Goal: Check status: Check status

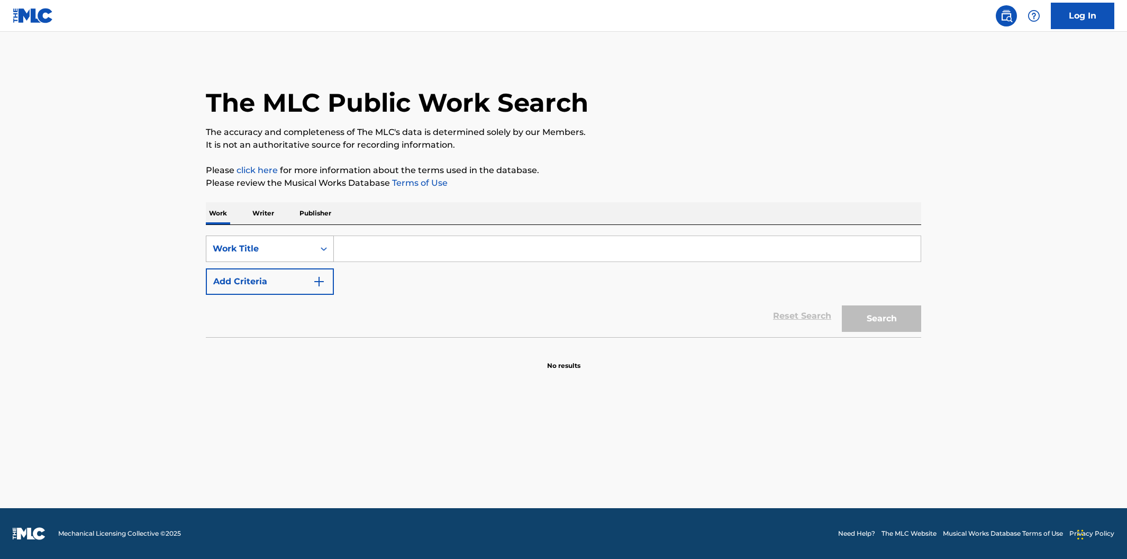
click at [316, 253] on div "Search Form" at bounding box center [323, 248] width 19 height 19
click at [263, 215] on p "Writer" at bounding box center [263, 213] width 28 height 22
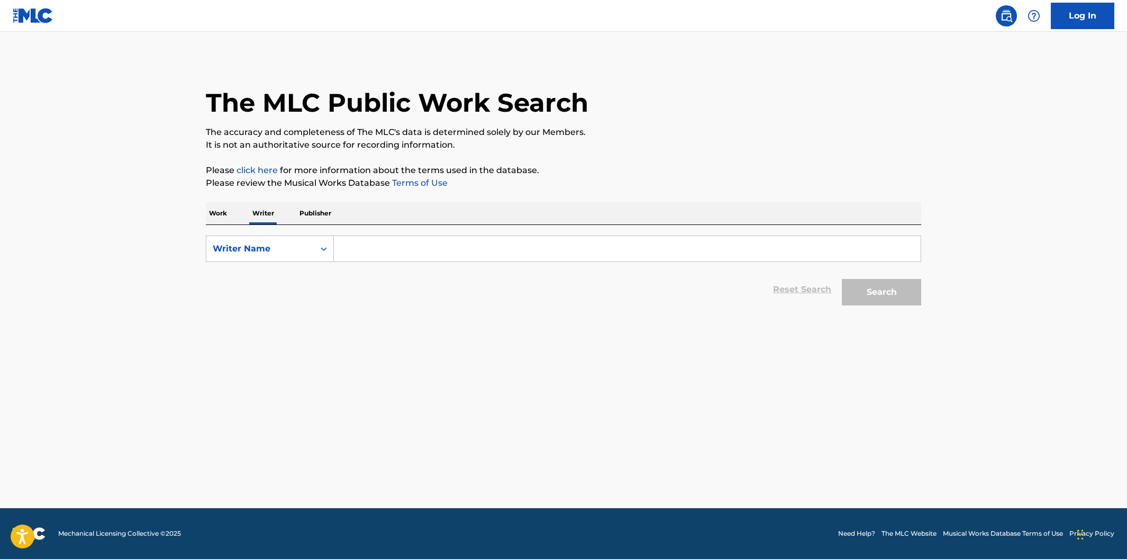
click at [363, 253] on input "Search Form" at bounding box center [627, 248] width 587 height 25
type input "igor gordon"
click at [842, 279] on button "Search" at bounding box center [881, 292] width 79 height 26
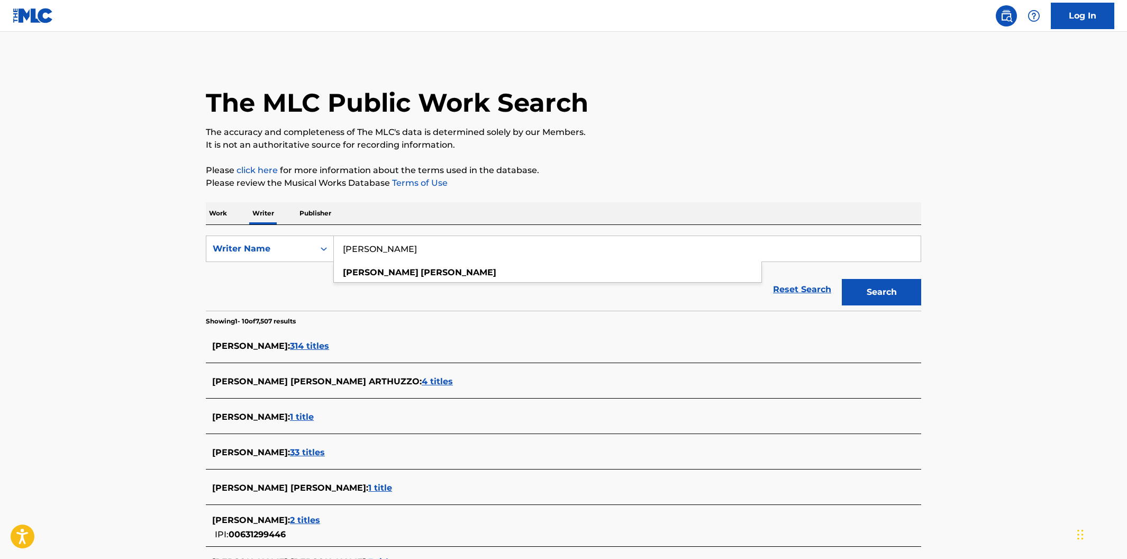
click at [388, 214] on div "Work Writer Publisher" at bounding box center [563, 213] width 715 height 22
click at [224, 219] on p "Work" at bounding box center [218, 213] width 24 height 22
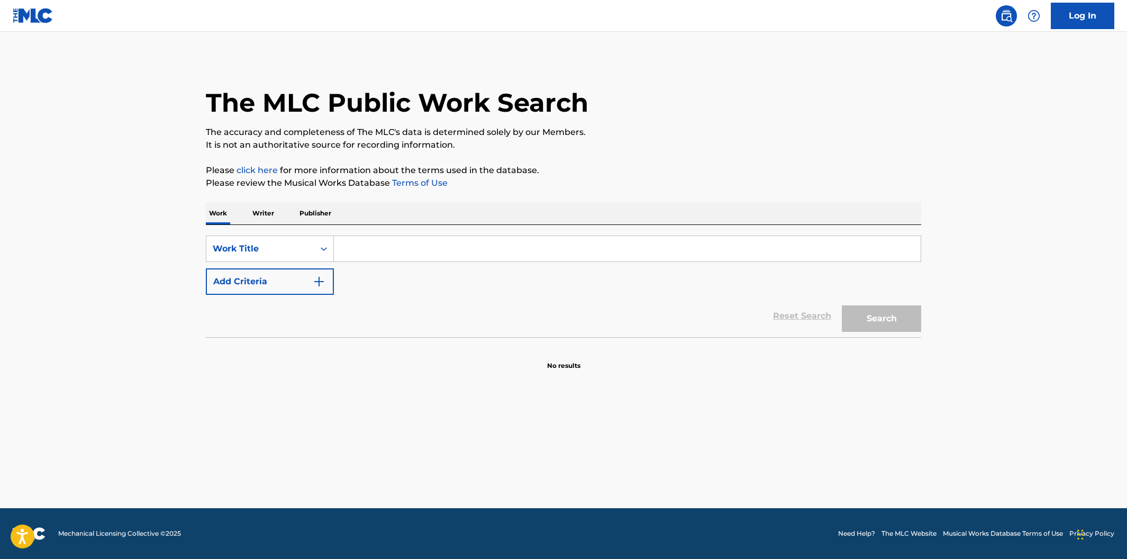
click at [374, 252] on input "Search Form" at bounding box center [627, 248] width 587 height 25
paste input "BEND YOU TILL YOU BREAK"
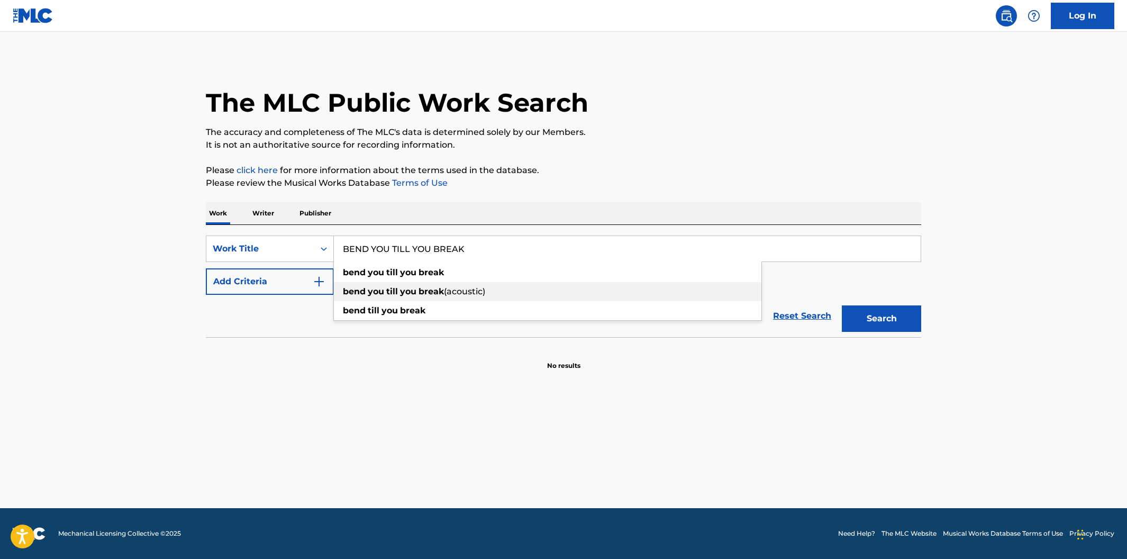
type input "BEND YOU TILL YOU BREAK"
click at [327, 281] on button "Add Criteria" at bounding box center [270, 281] width 128 height 26
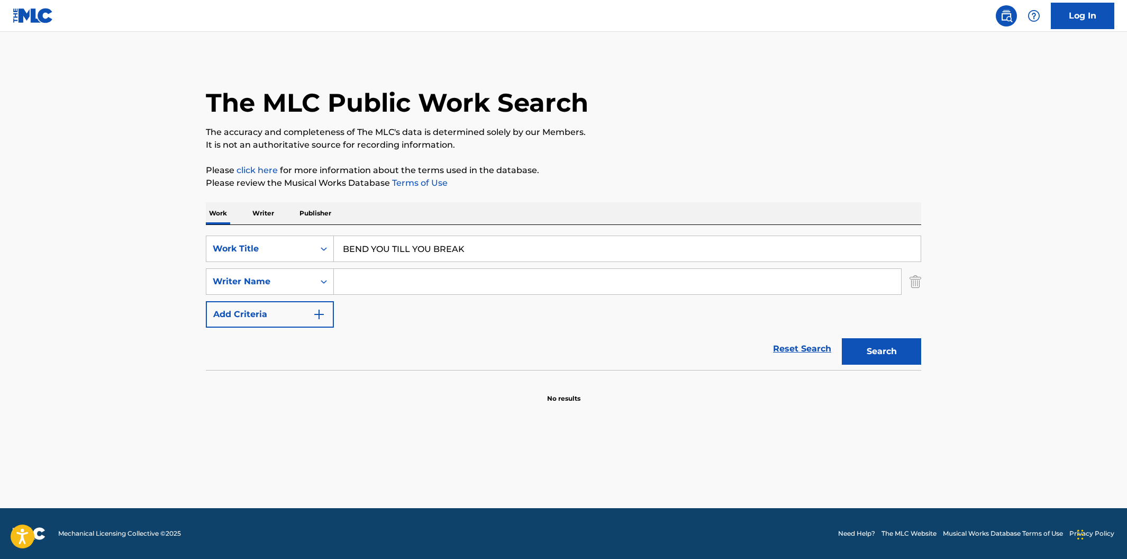
click at [352, 283] on input "Search Form" at bounding box center [617, 281] width 567 height 25
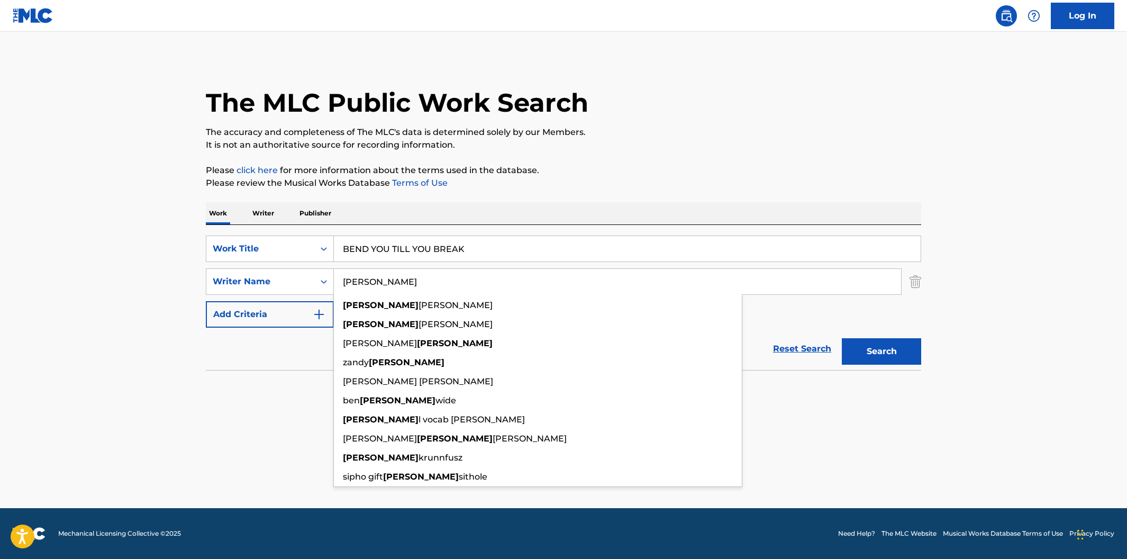
click at [842, 338] on button "Search" at bounding box center [881, 351] width 79 height 26
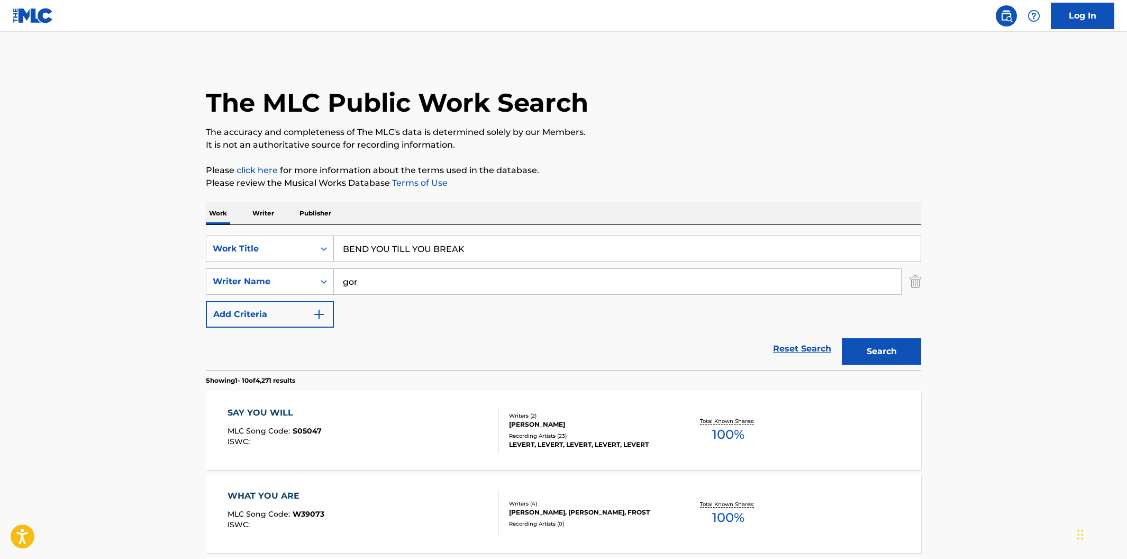
click at [458, 210] on div "Work Writer Publisher" at bounding box center [563, 213] width 715 height 22
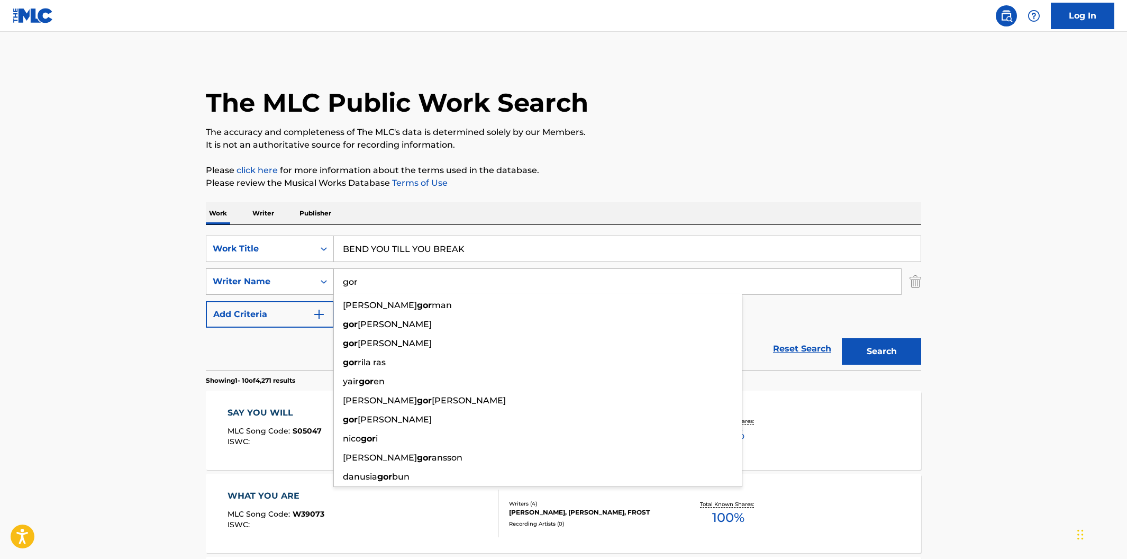
drag, startPoint x: 374, startPoint y: 282, endPoint x: 325, endPoint y: 277, distance: 49.0
click at [325, 277] on div "SearchWithCriteriac094104d-6ae7-4805-854a-a0a98ed4a9dd Writer Name gor michael …" at bounding box center [563, 281] width 715 height 26
paste input "GORDIYENKO"
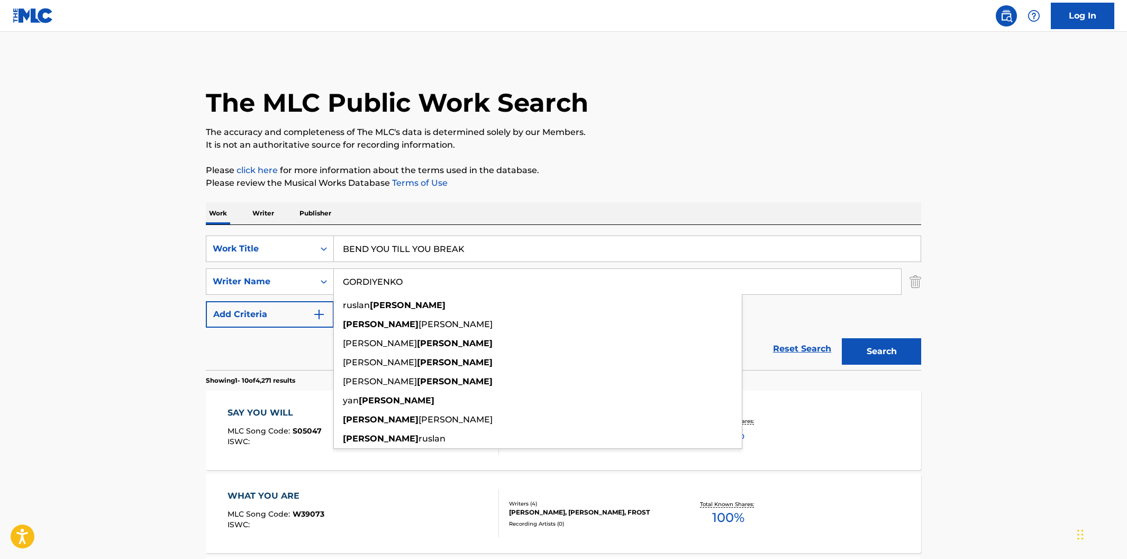
type input "GORDIYENKO"
click at [842, 338] on button "Search" at bounding box center [881, 351] width 79 height 26
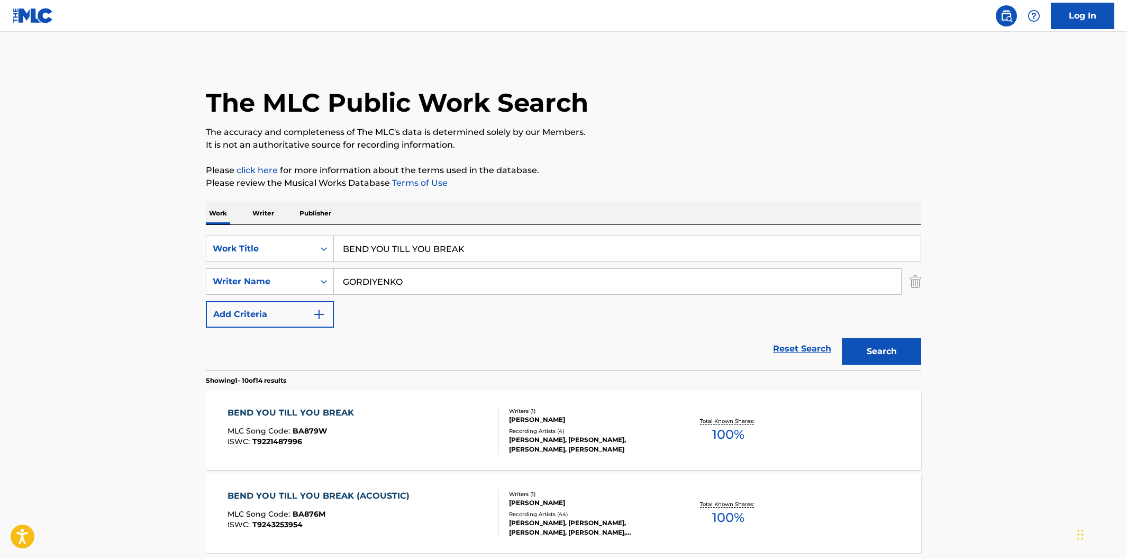
click at [431, 426] on div "BEND YOU TILL YOU BREAK MLC Song Code : BA879W ISWC : T9221487996" at bounding box center [363, 430] width 272 height 48
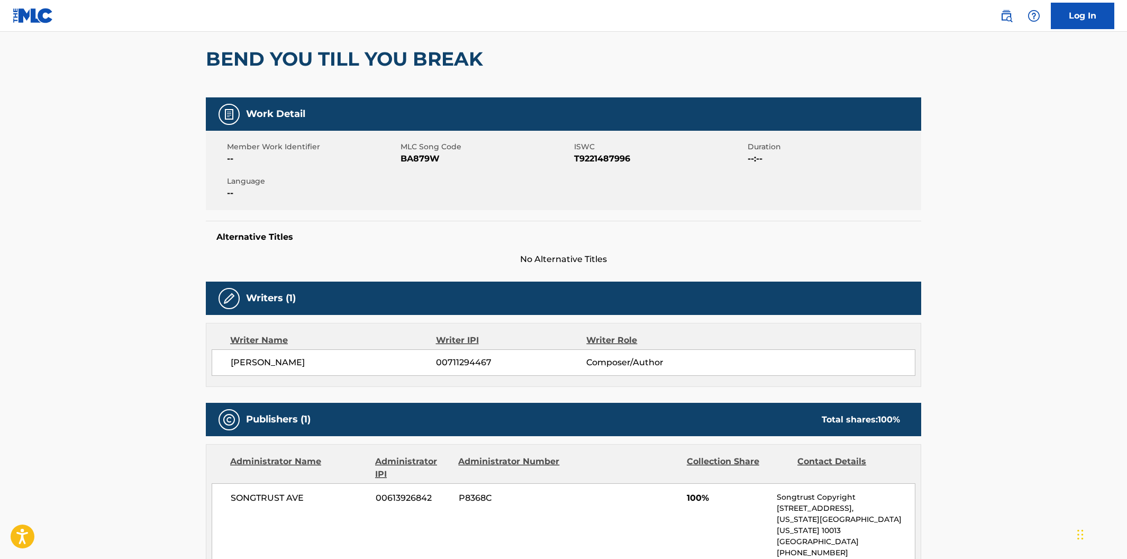
scroll to position [80, 0]
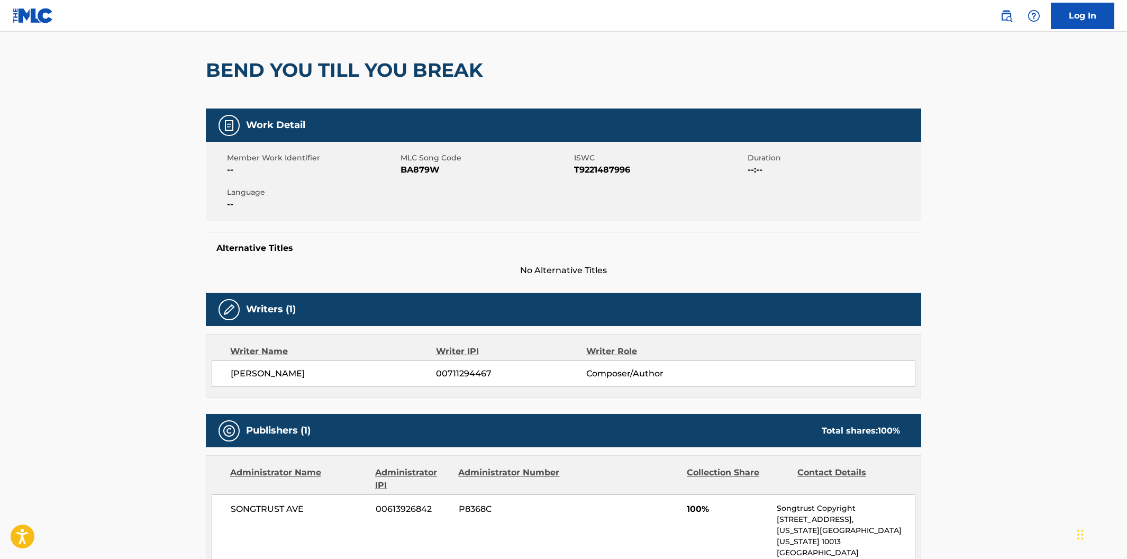
click at [492, 376] on span "00711294467" at bounding box center [511, 373] width 150 height 13
drag, startPoint x: 492, startPoint y: 374, endPoint x: 436, endPoint y: 374, distance: 55.6
click at [436, 374] on span "00711294467" at bounding box center [511, 373] width 150 height 13
copy span "00711294467"
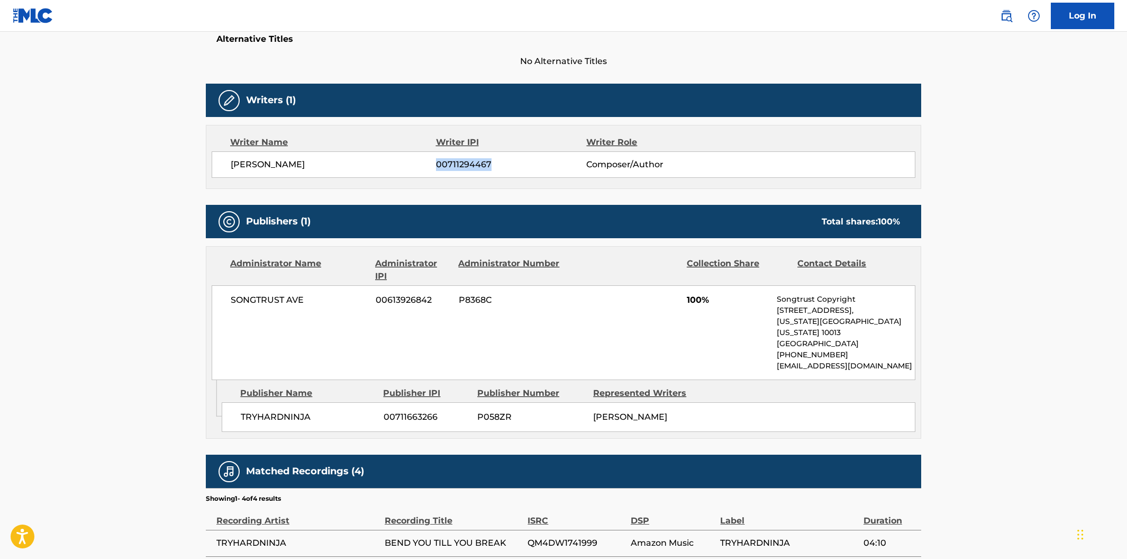
scroll to position [292, 0]
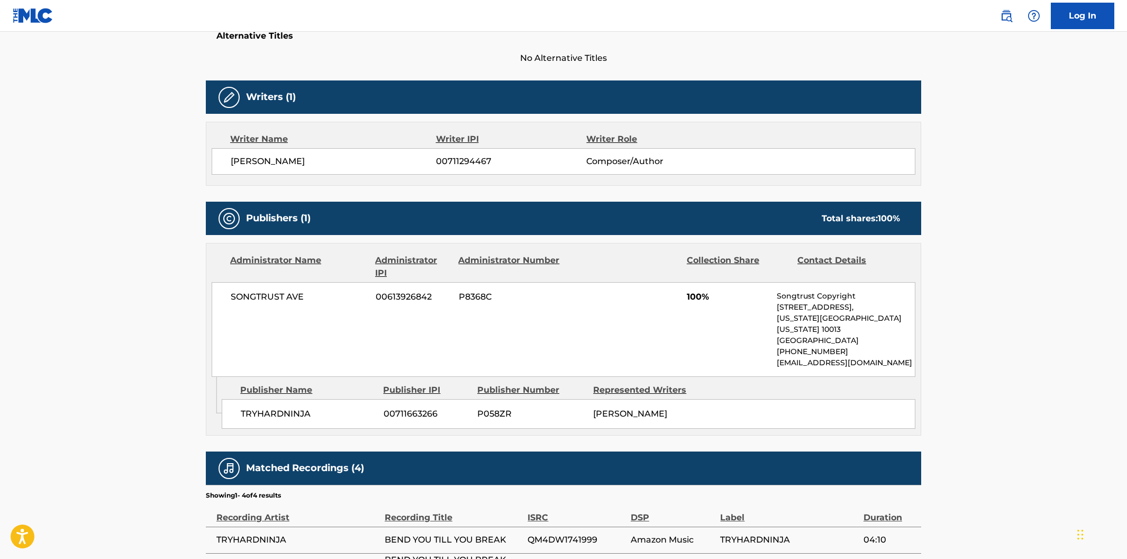
click at [323, 412] on div "TRYHARDNINJA 00711663266 P058ZR IGOR GORDIYENKO" at bounding box center [569, 414] width 694 height 30
drag, startPoint x: 313, startPoint y: 406, endPoint x: 241, endPoint y: 403, distance: 72.5
click at [241, 407] on span "TRYHARDNINJA" at bounding box center [308, 413] width 135 height 13
copy span "TRYHARDNINJA"
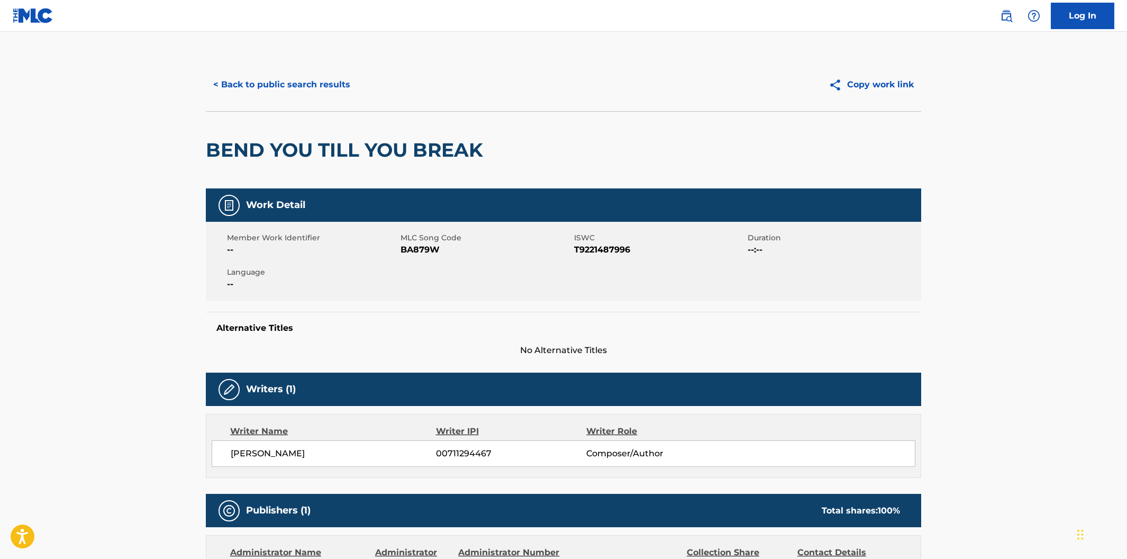
click at [341, 91] on button "< Back to public search results" at bounding box center [282, 84] width 152 height 26
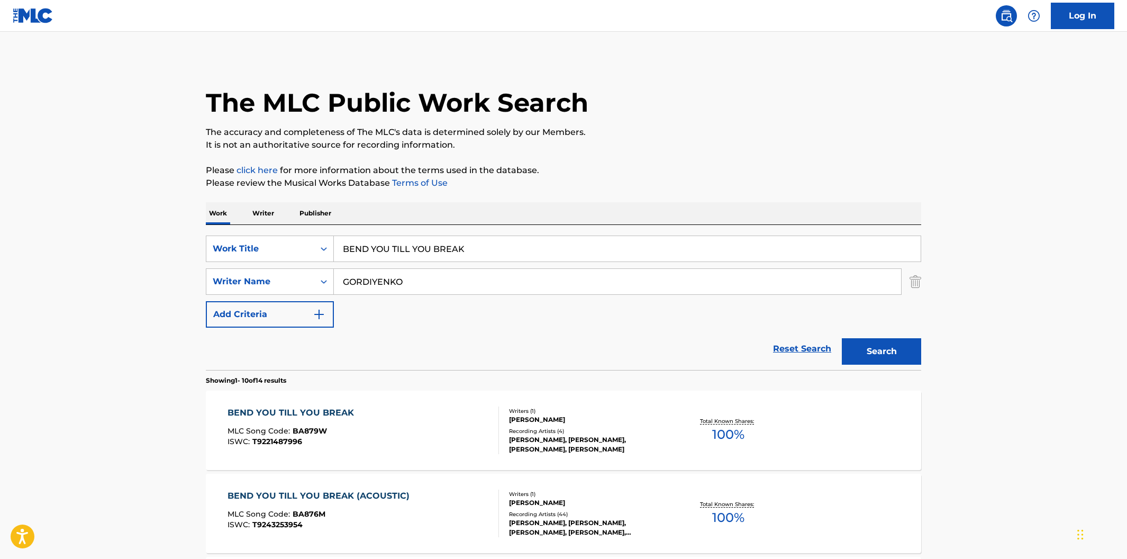
click at [299, 212] on p "Publisher" at bounding box center [315, 213] width 38 height 22
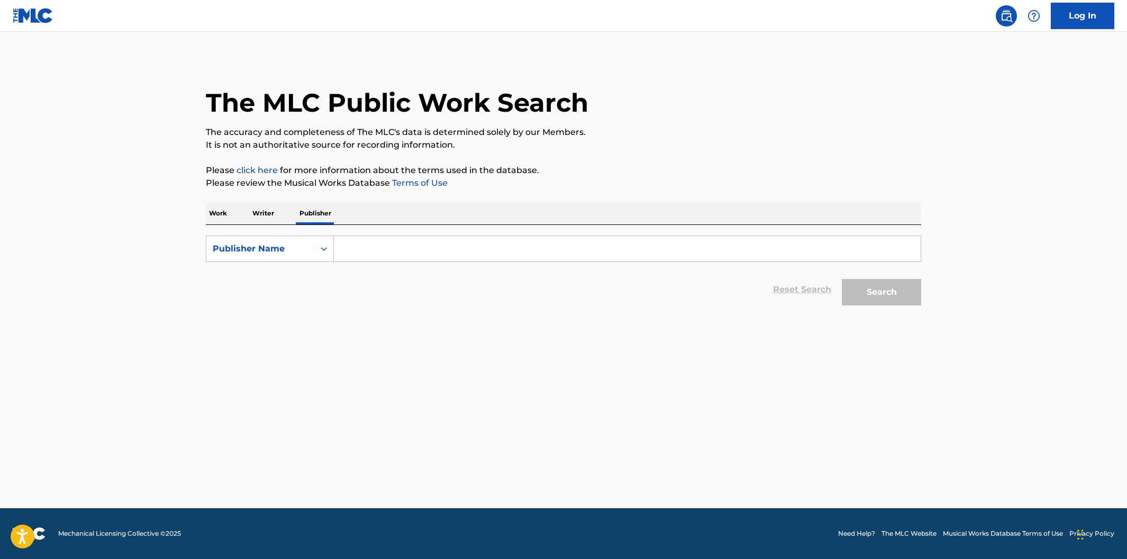
click at [359, 249] on input "Search Form" at bounding box center [627, 248] width 587 height 25
type input "DUETTI ANTHEMS"
click at [842, 279] on button "Search" at bounding box center [881, 292] width 79 height 26
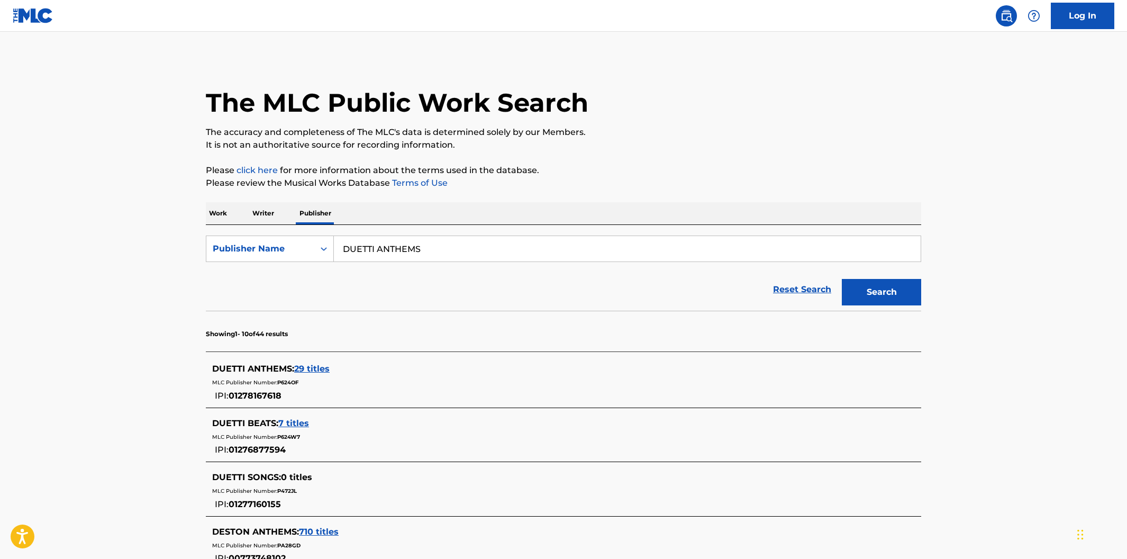
click at [310, 371] on span "29 titles" at bounding box center [311, 368] width 35 height 10
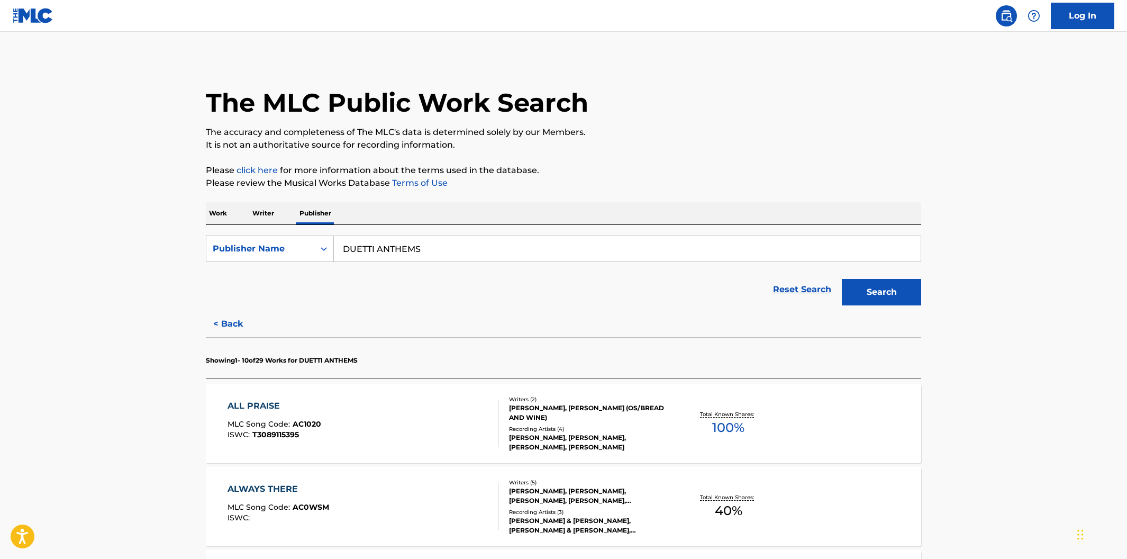
click at [449, 438] on div "ALL PRAISE MLC Song Code : AC1020 ISWC : T3089115395" at bounding box center [363, 423] width 272 height 48
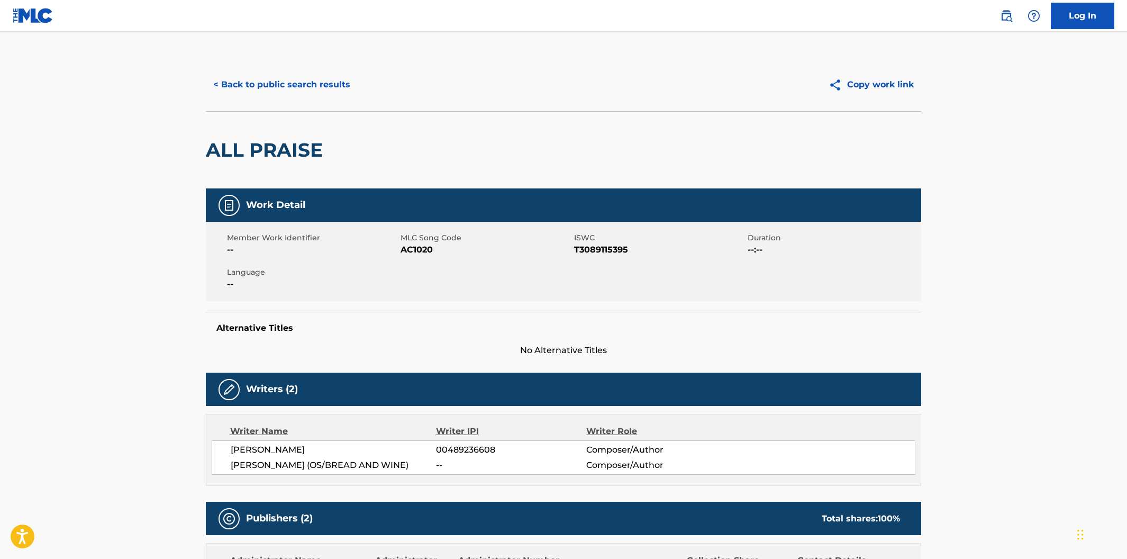
click at [281, 89] on button "< Back to public search results" at bounding box center [282, 84] width 152 height 26
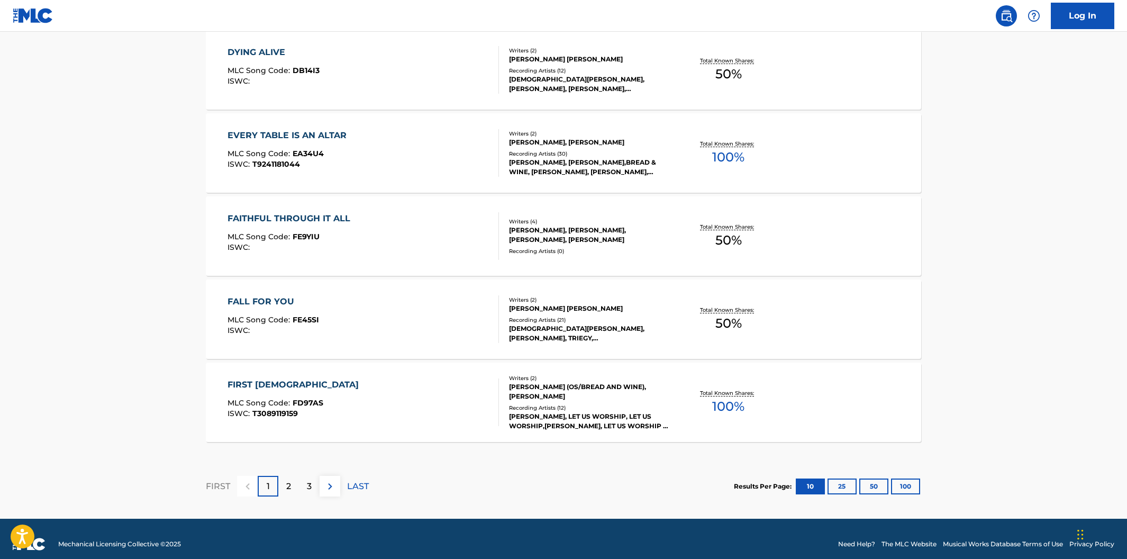
scroll to position [780, 0]
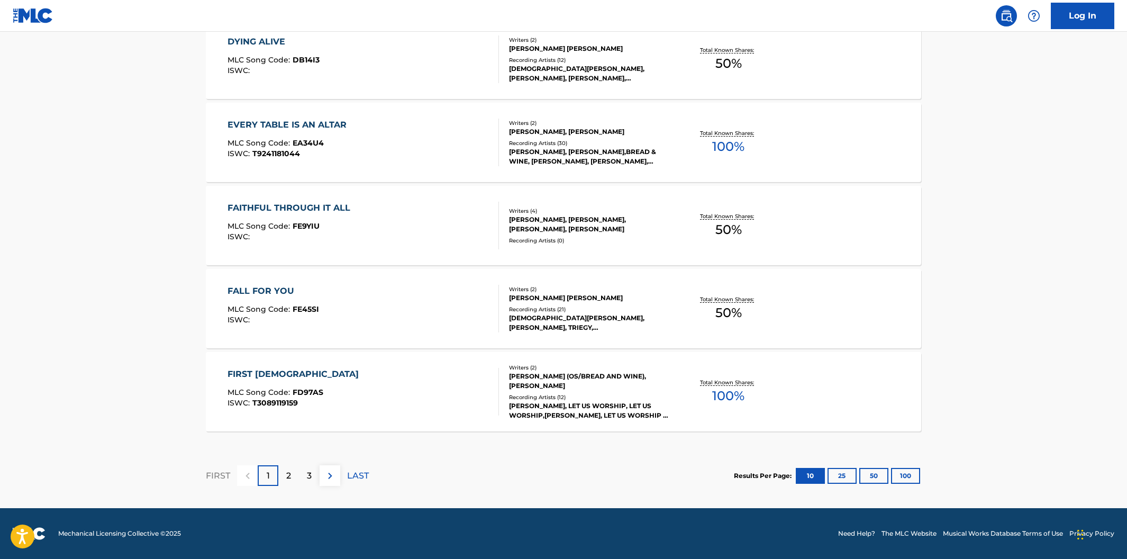
click at [294, 474] on div "2" at bounding box center [288, 475] width 21 height 21
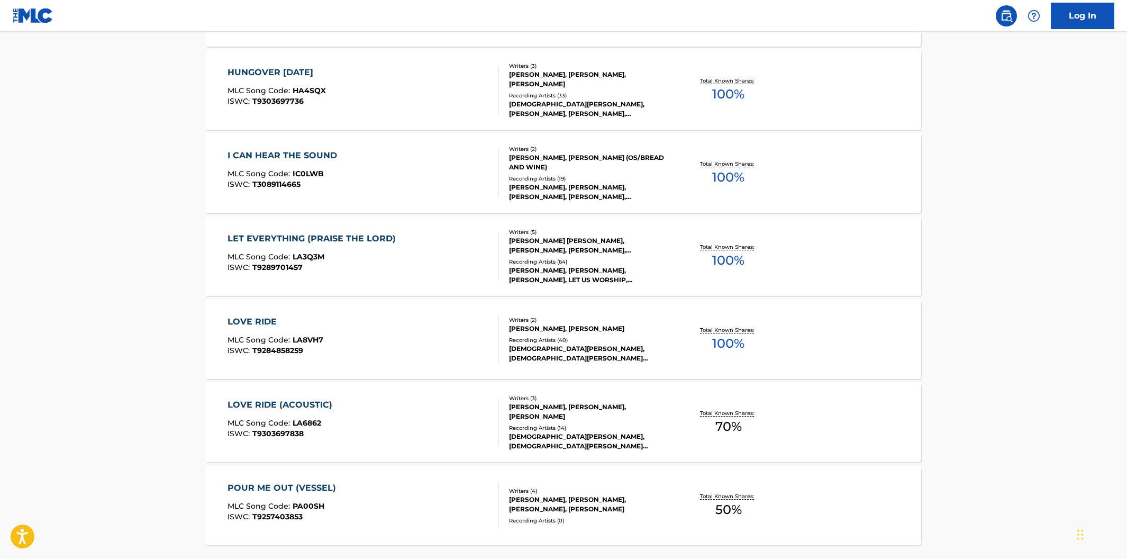
scroll to position [675, 0]
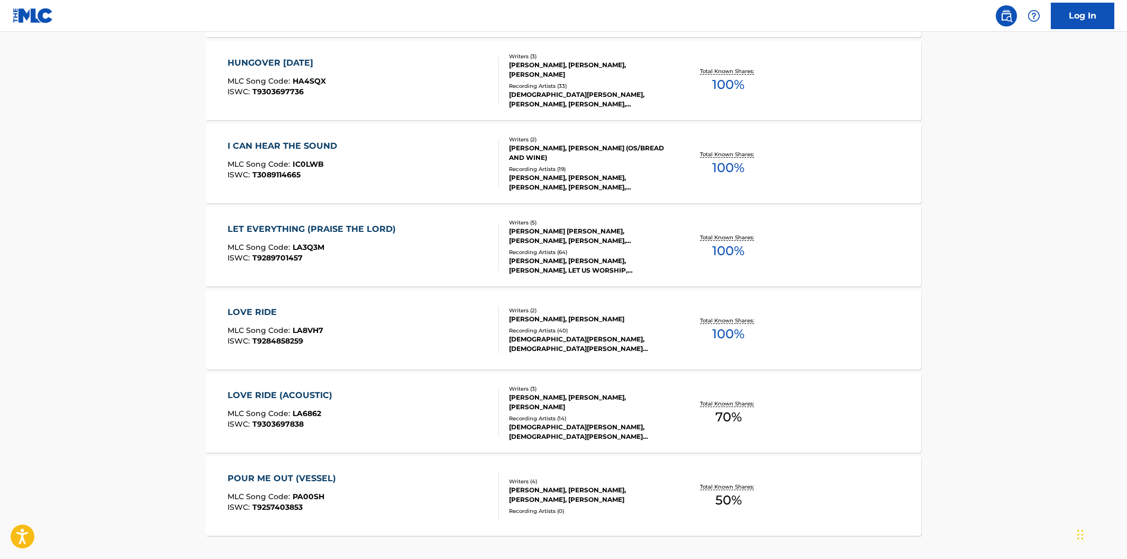
click at [388, 342] on div "LOVE RIDE MLC Song Code : LA8VH7 ISWC : T9284858259" at bounding box center [363, 330] width 272 height 48
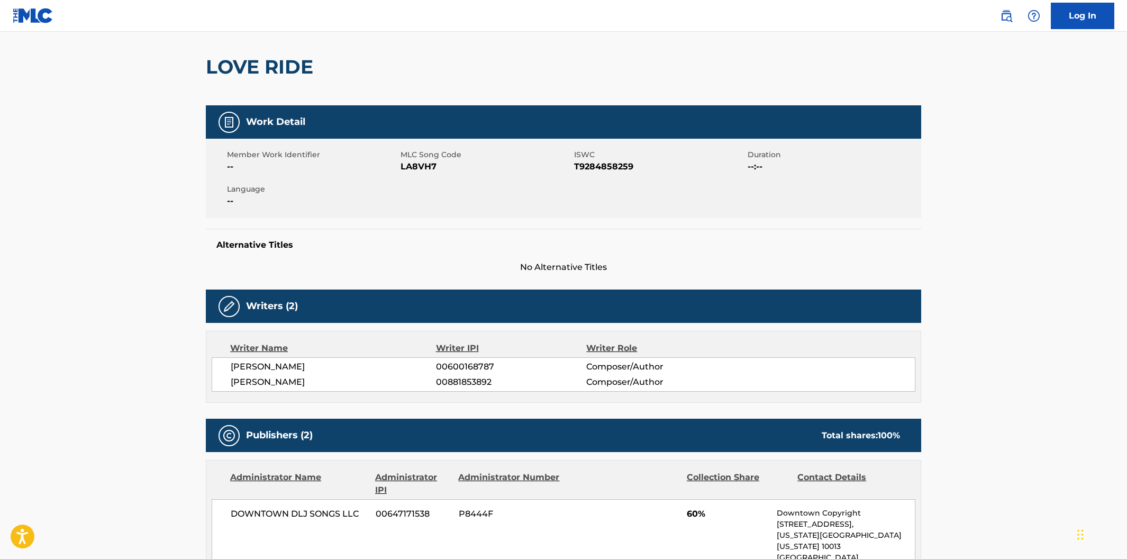
scroll to position [276, 0]
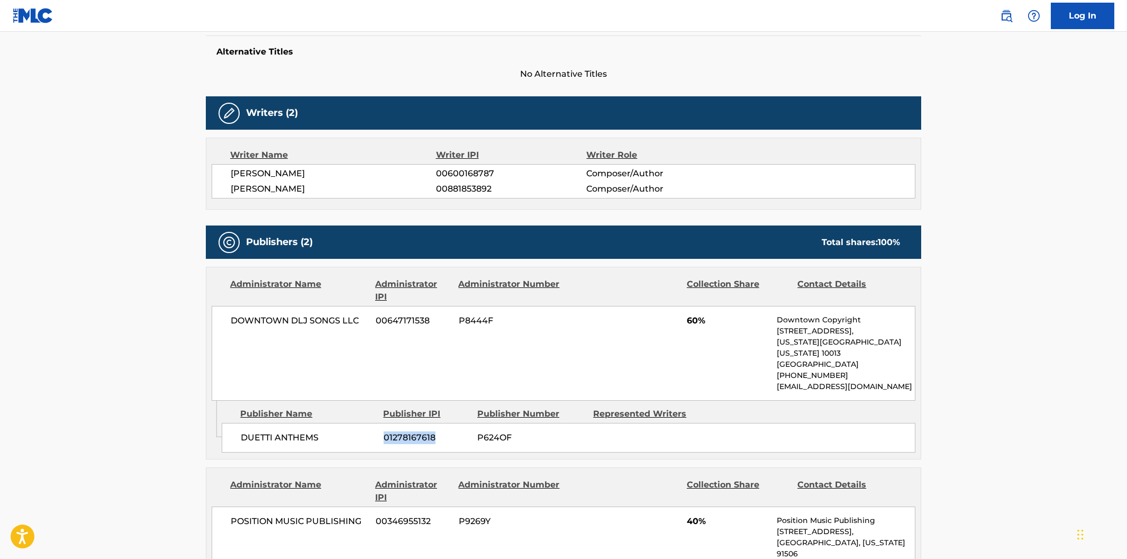
drag, startPoint x: 448, startPoint y: 426, endPoint x: 385, endPoint y: 424, distance: 63.0
click at [385, 431] on span "01278167618" at bounding box center [427, 437] width 86 height 13
copy span "01278167618"
click at [571, 431] on span "P624OF" at bounding box center [531, 437] width 108 height 13
drag, startPoint x: 522, startPoint y: 429, endPoint x: 475, endPoint y: 427, distance: 46.6
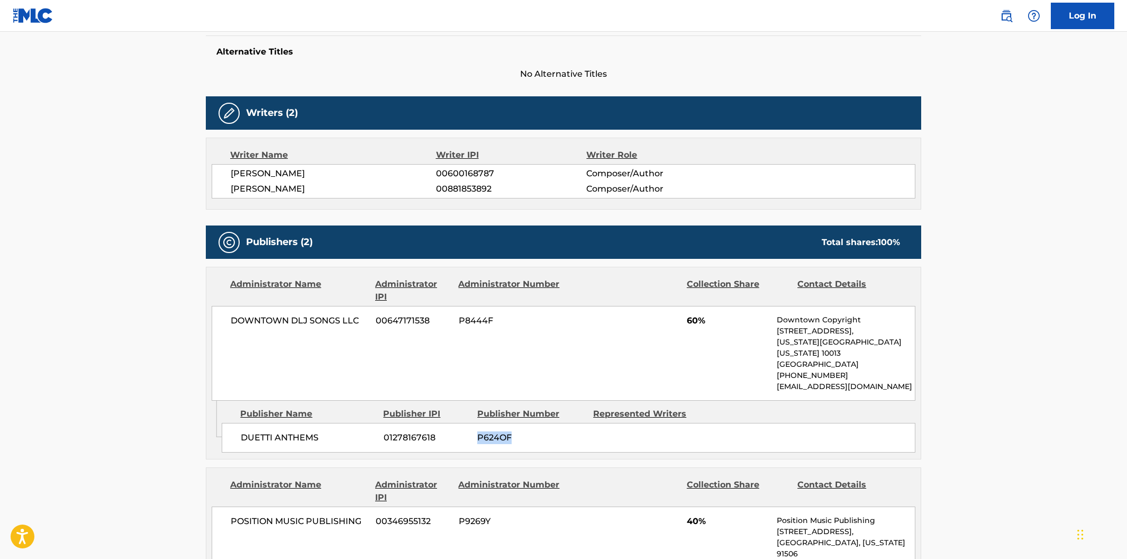
click at [475, 427] on div "DUETTI ANTHEMS 01278167618 P624OF" at bounding box center [569, 438] width 694 height 30
copy span "P624OF"
drag, startPoint x: 498, startPoint y: 322, endPoint x: 459, endPoint y: 323, distance: 39.2
click at [459, 323] on span "P8444F" at bounding box center [510, 320] width 103 height 13
copy span "P8444F"
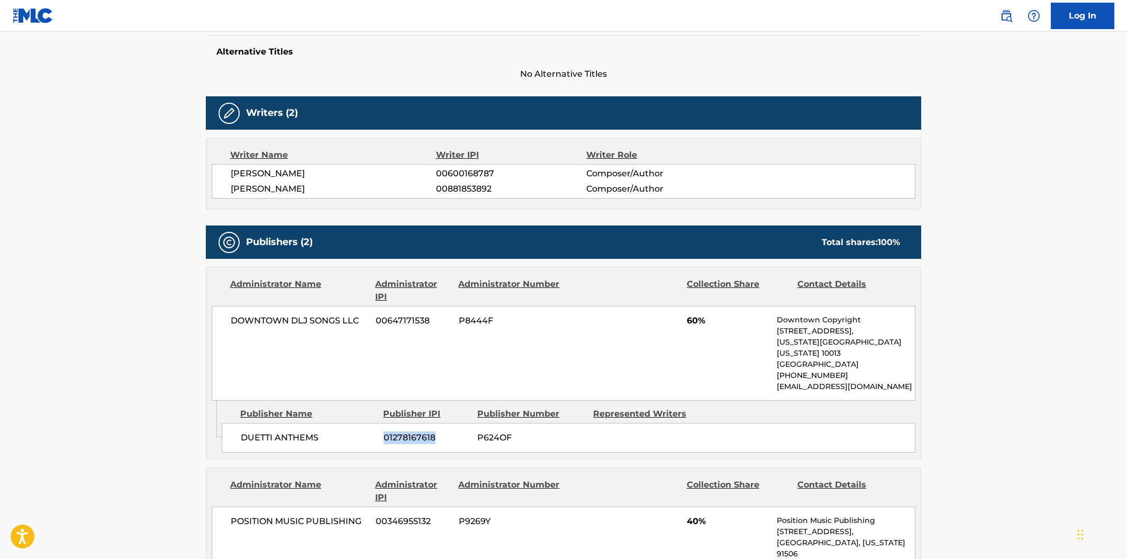
drag, startPoint x: 447, startPoint y: 429, endPoint x: 382, endPoint y: 427, distance: 65.1
click at [382, 427] on div "DUETTI ANTHEMS 01278167618 P624OF" at bounding box center [569, 438] width 694 height 30
copy span "01278167618"
drag, startPoint x: 433, startPoint y: 325, endPoint x: 374, endPoint y: 324, distance: 59.8
click at [374, 324] on div "DOWNTOWN DLJ SONGS LLC 00647171538 P8444F 60% Downtown Copyright 155 6th Ave, U…" at bounding box center [564, 353] width 704 height 95
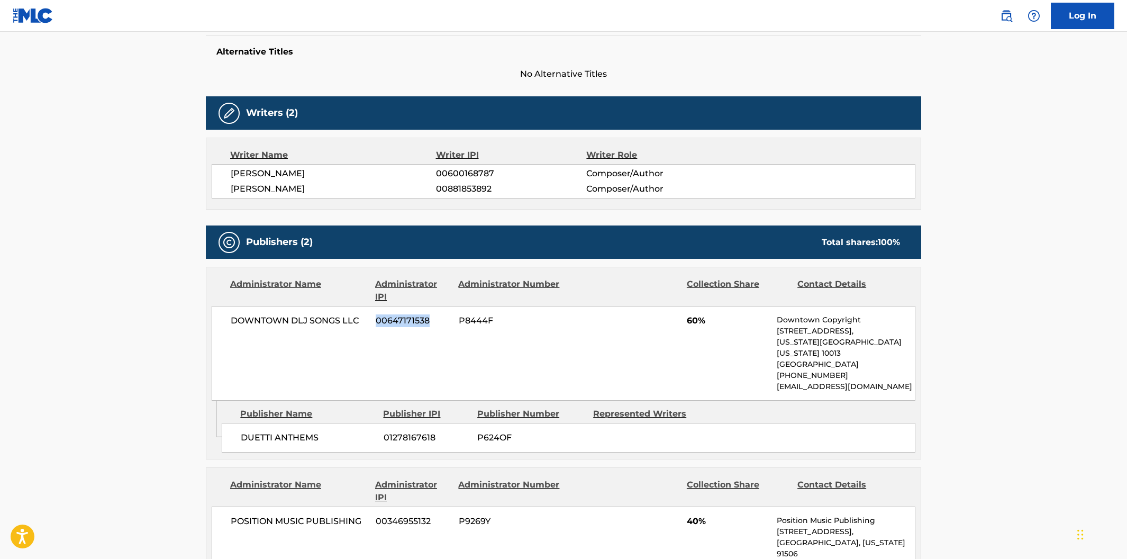
copy span "00647171538"
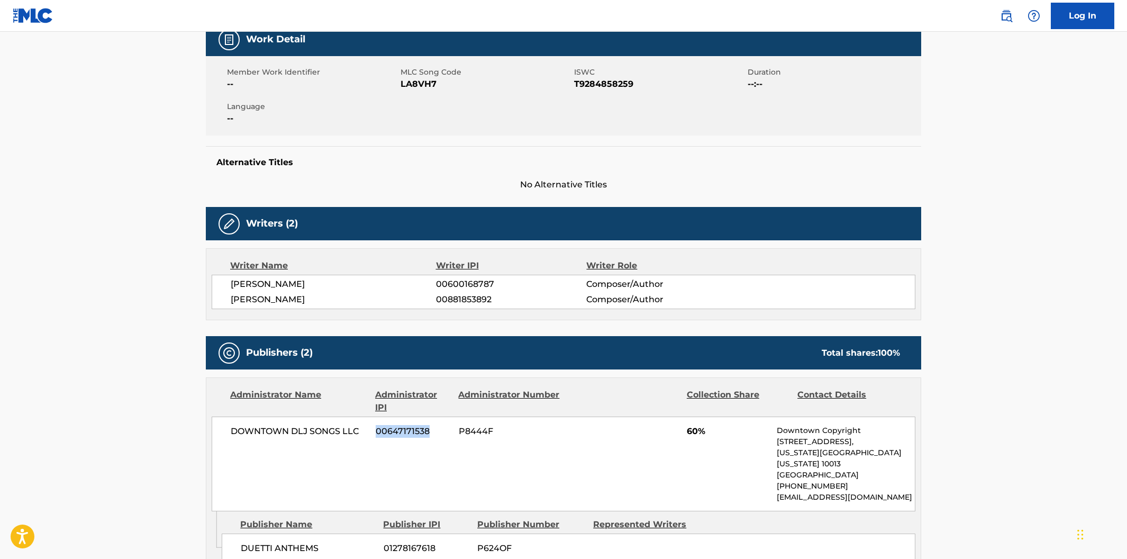
scroll to position [0, 0]
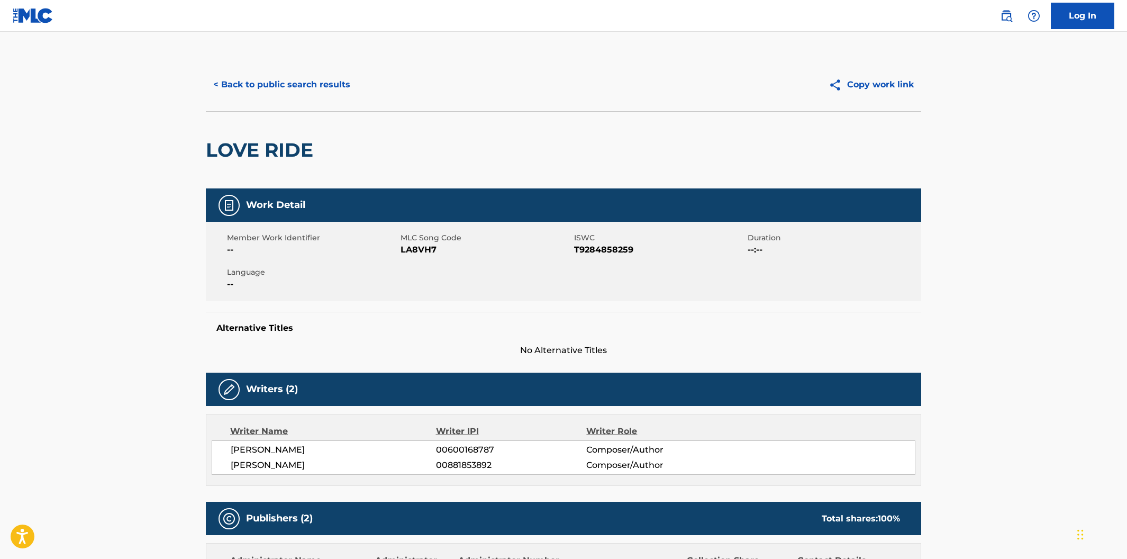
click at [339, 83] on button "< Back to public search results" at bounding box center [282, 84] width 152 height 26
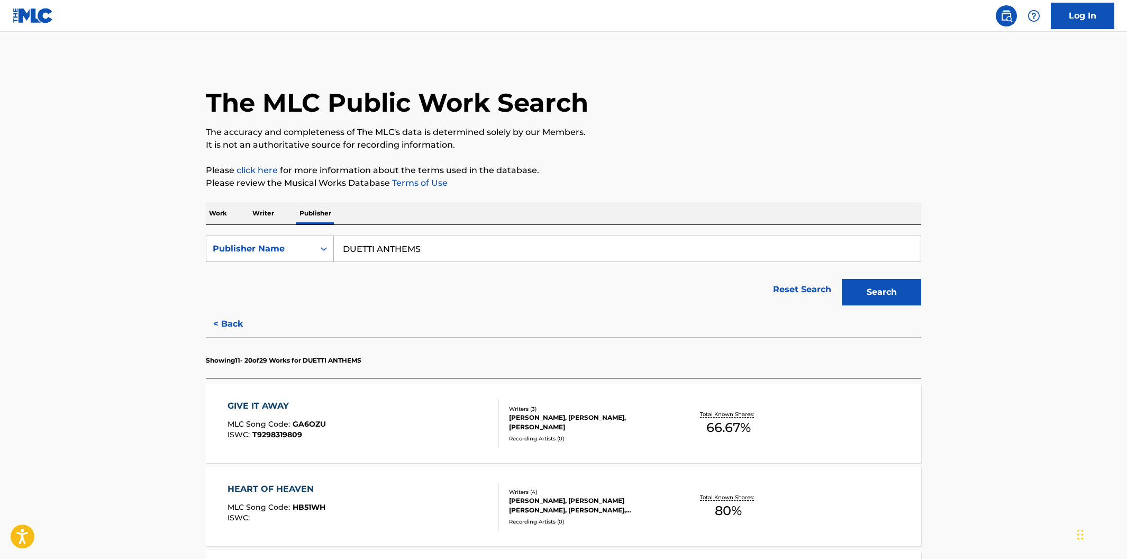
click at [326, 250] on icon "Search Form" at bounding box center [323, 248] width 11 height 11
click at [225, 216] on p "Work" at bounding box center [218, 213] width 24 height 22
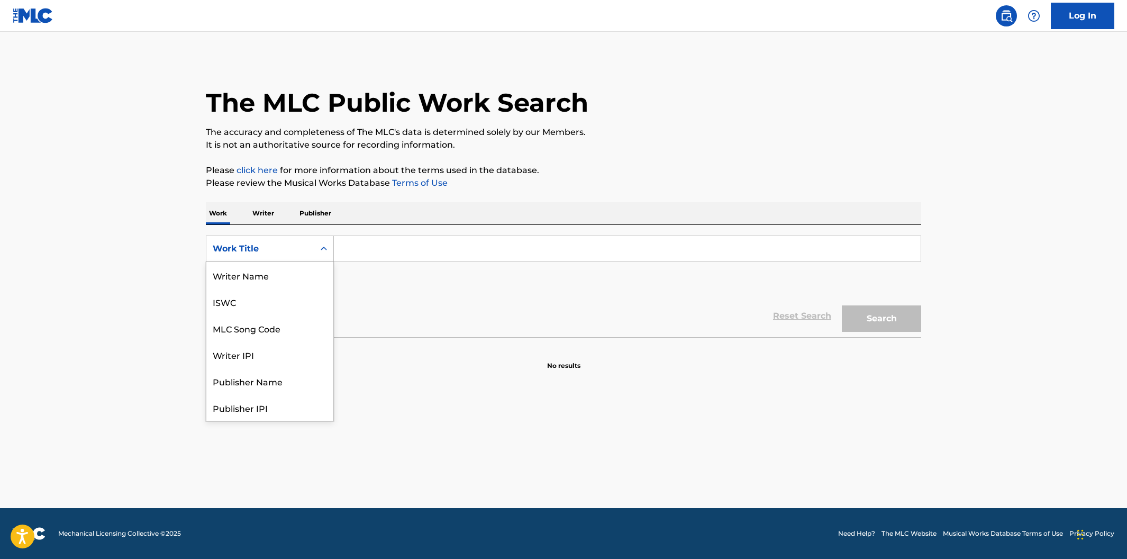
click at [284, 248] on div "Work Title" at bounding box center [260, 248] width 95 height 13
click at [277, 275] on div "MLC Song Code" at bounding box center [269, 275] width 127 height 26
click at [363, 252] on input "Search Form" at bounding box center [627, 248] width 587 height 25
paste input "FV7TSY"
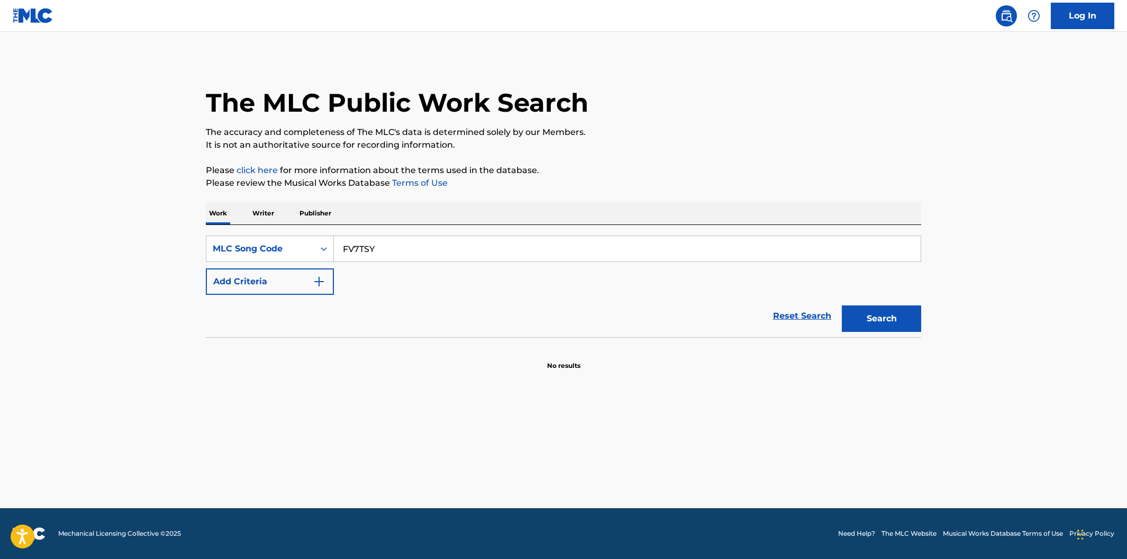
type input "FV7TSY"
click at [842, 305] on button "Search" at bounding box center [881, 318] width 79 height 26
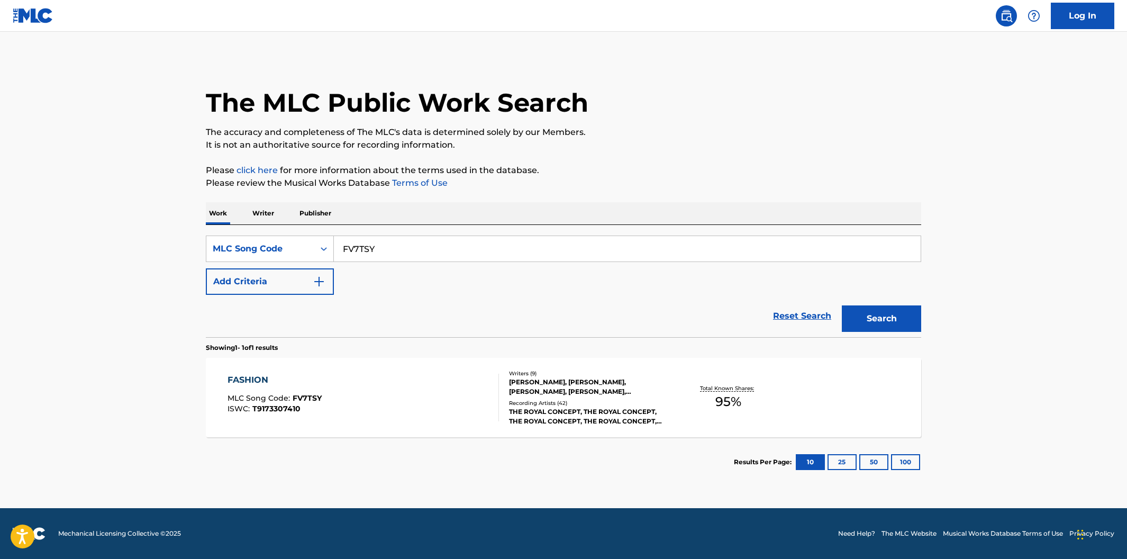
click at [442, 390] on div "FASHION MLC Song Code : FV7TSY ISWC : T9173307410" at bounding box center [363, 398] width 272 height 48
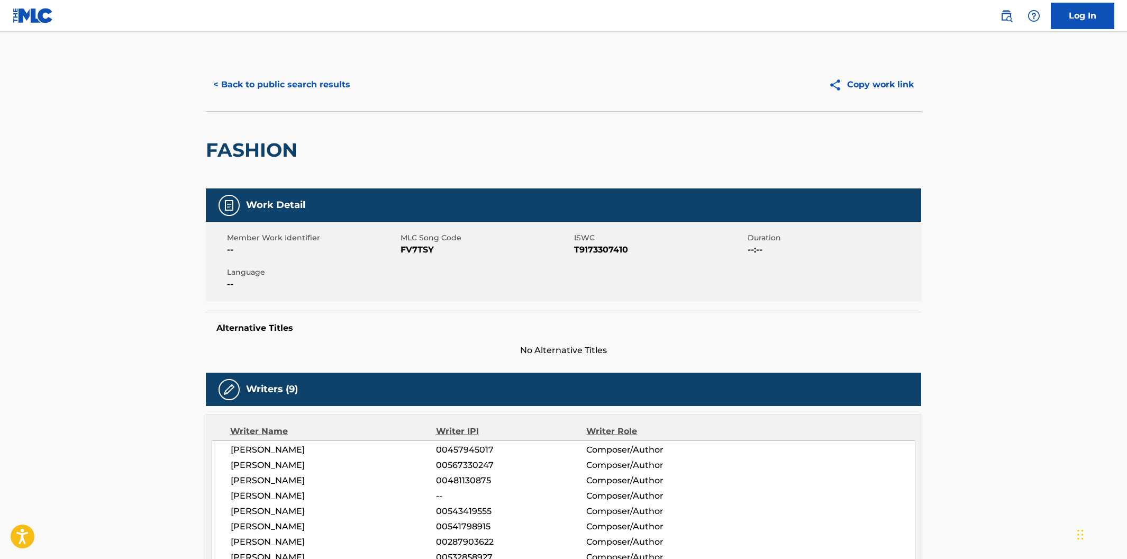
click at [309, 86] on button "< Back to public search results" at bounding box center [282, 84] width 152 height 26
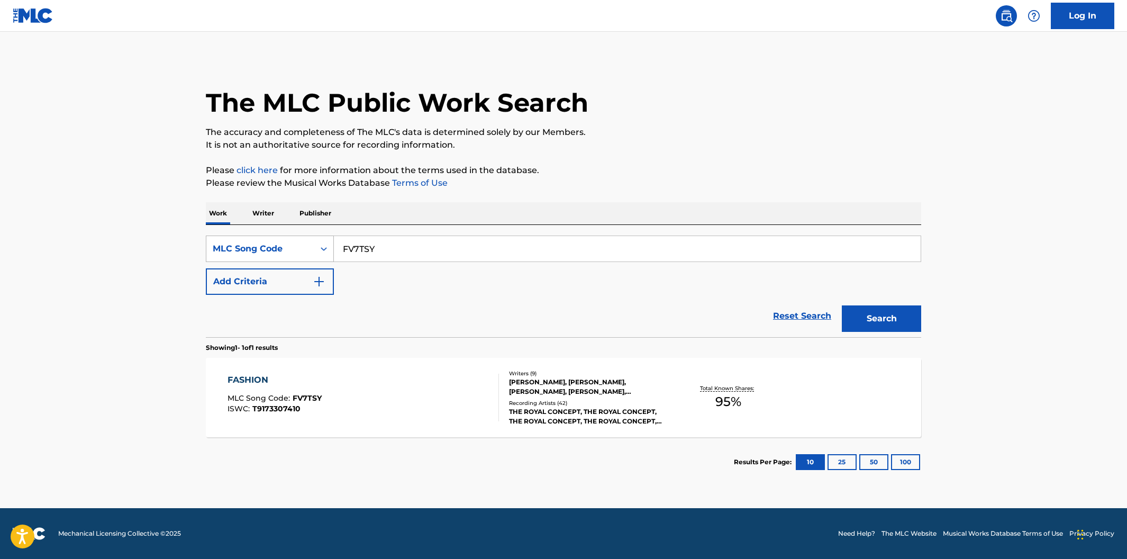
drag, startPoint x: 389, startPoint y: 252, endPoint x: 330, endPoint y: 243, distance: 59.5
click at [330, 243] on div "SearchWithCriteria81791fcc-4627-455c-8669-deddea2c29a6 MLC Song Code FV7TSY" at bounding box center [563, 248] width 715 height 26
paste input "DA5ALA"
type input "DA5ALA"
click at [842, 305] on button "Search" at bounding box center [881, 318] width 79 height 26
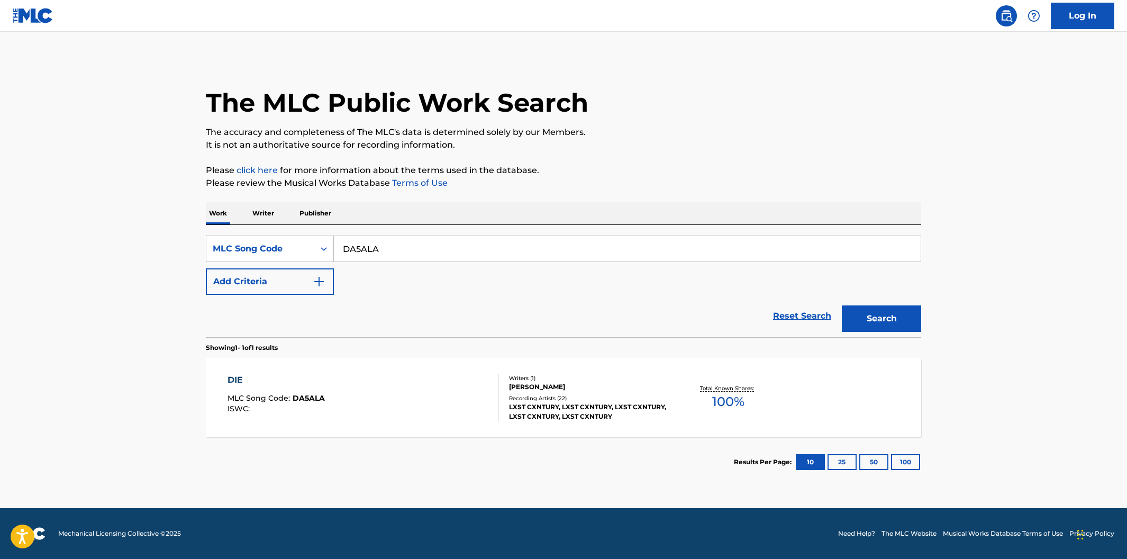
click at [473, 409] on div "DIE MLC Song Code : DA5ALA ISWC :" at bounding box center [363, 398] width 272 height 48
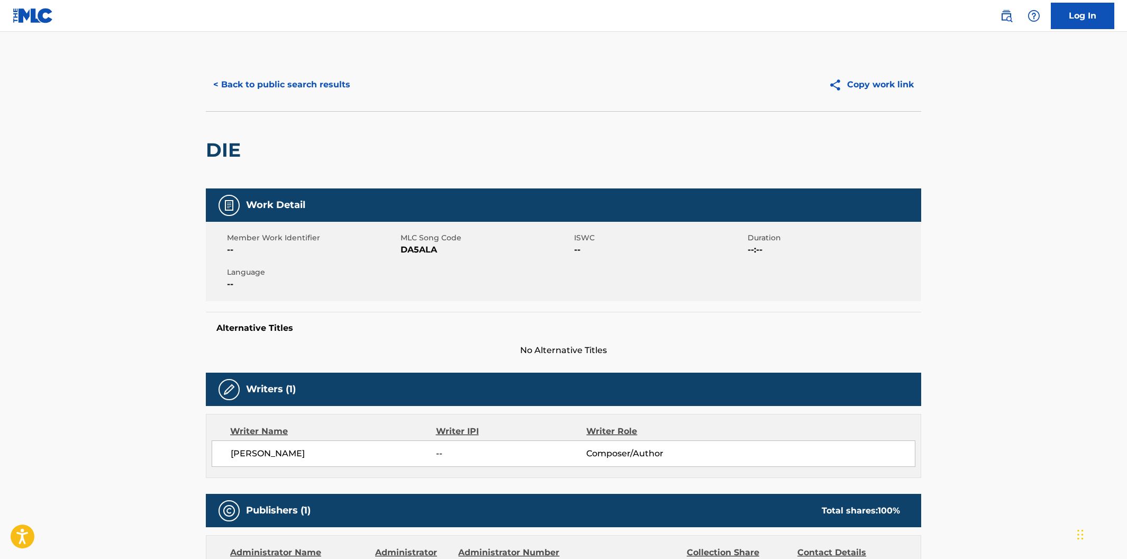
scroll to position [524, 0]
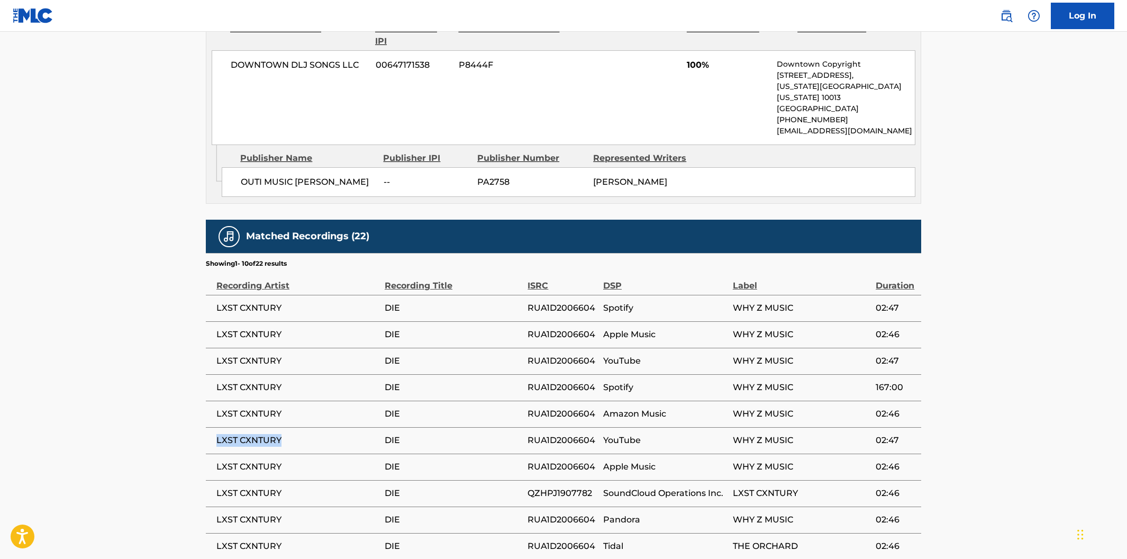
drag, startPoint x: 305, startPoint y: 445, endPoint x: 210, endPoint y: 443, distance: 94.7
click at [210, 443] on td "LXST CXNTURY" at bounding box center [295, 440] width 179 height 26
copy span "LXST CXNTURY"
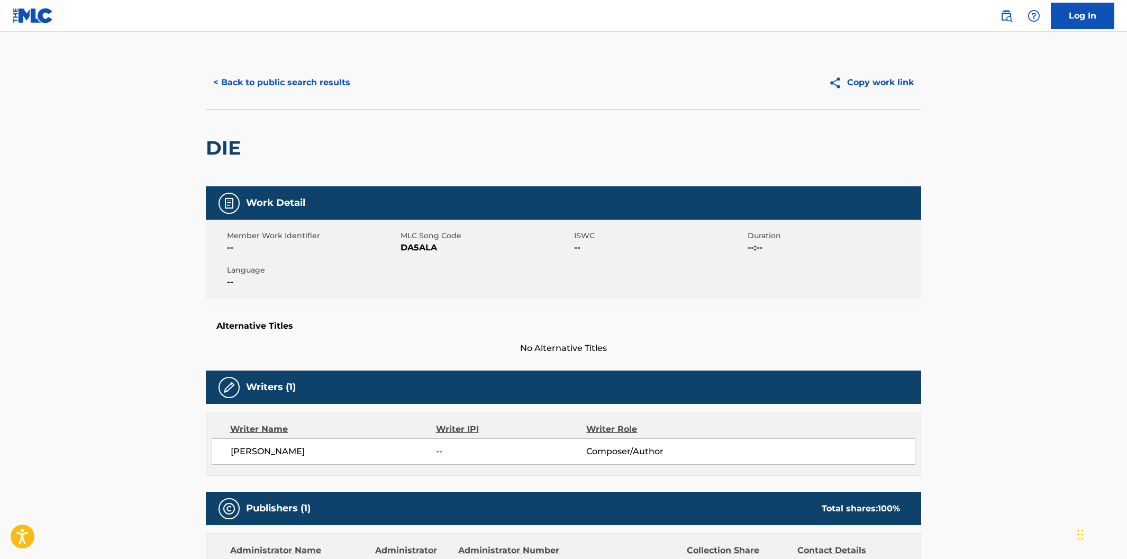
scroll to position [0, 0]
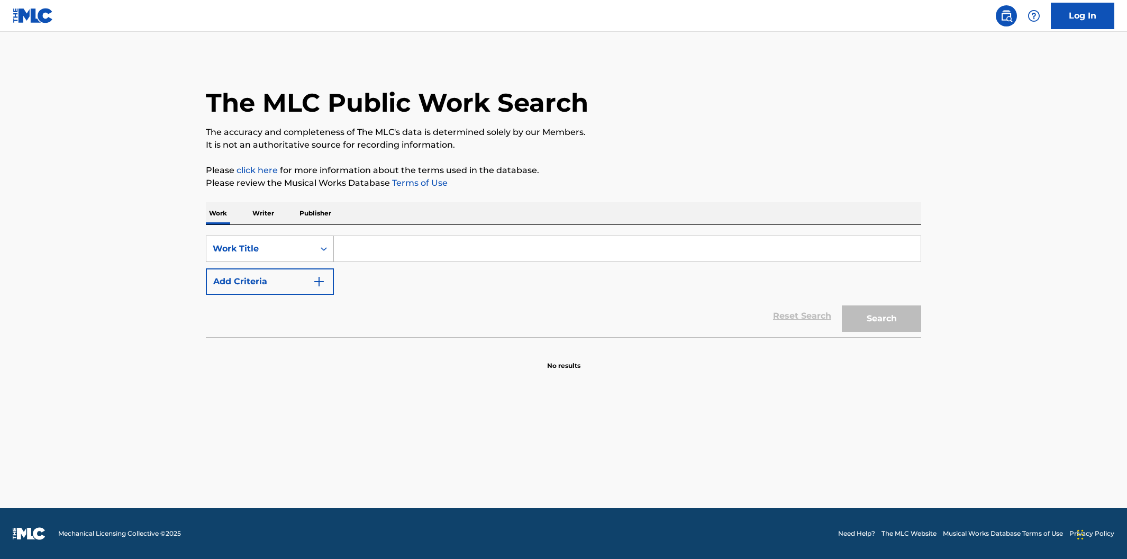
click at [323, 245] on icon "Search Form" at bounding box center [323, 248] width 11 height 11
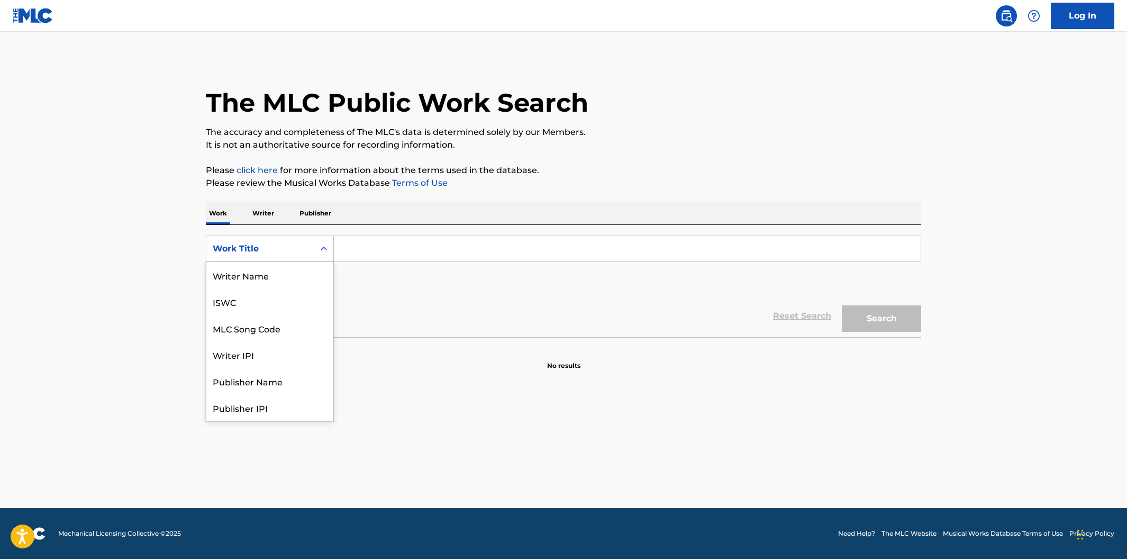
scroll to position [53, 0]
click at [319, 219] on p "Publisher" at bounding box center [315, 213] width 38 height 22
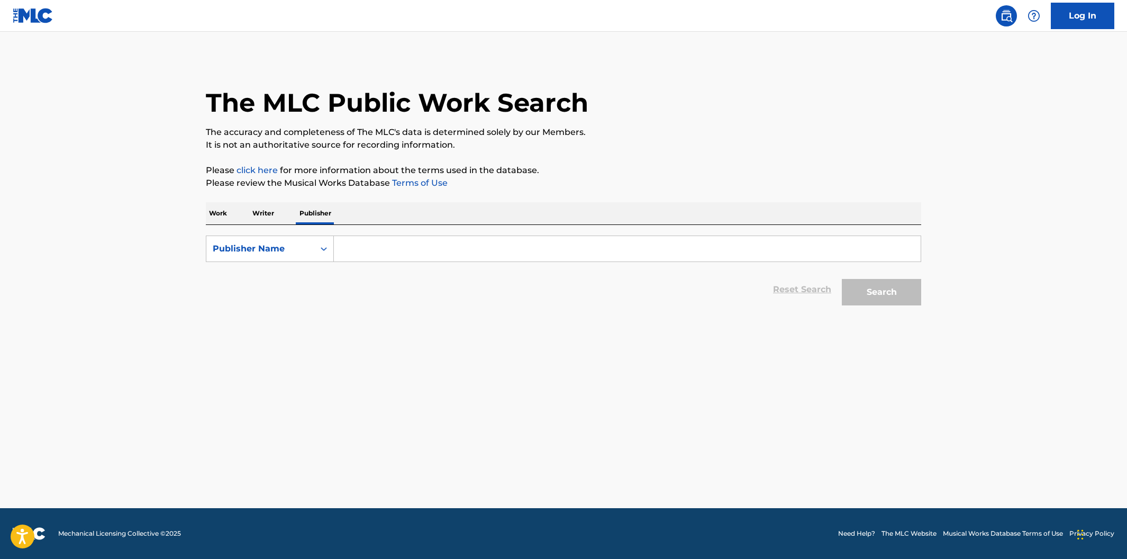
click at [358, 251] on input "Search Form" at bounding box center [627, 248] width 587 height 25
paste input "OUTI MUSIC MAXIMILLIAN PAPROTH"
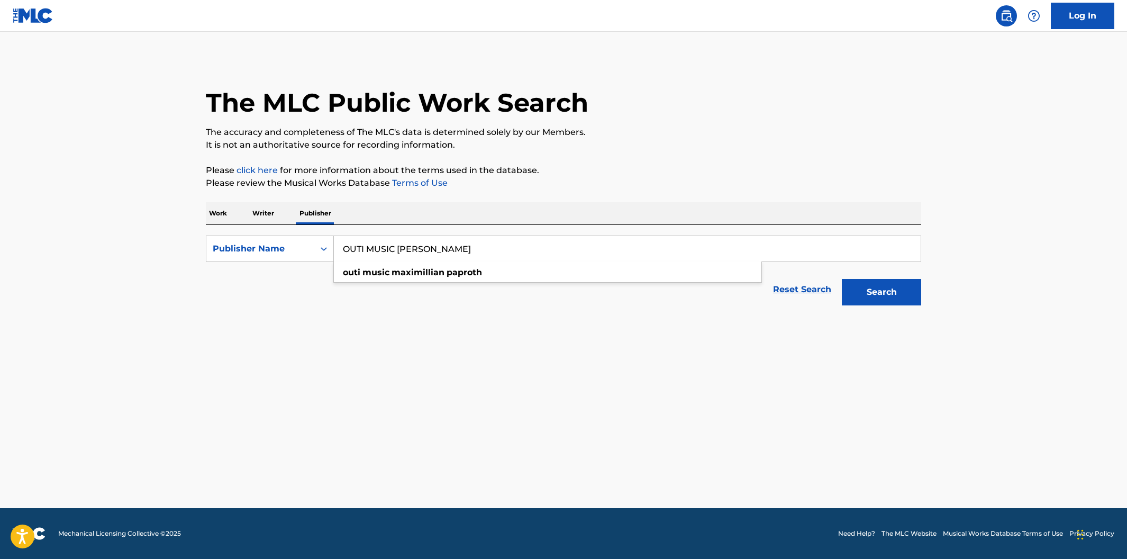
type input "OUTI MUSIC MAXIMILLIAN PAPROTH"
click at [905, 298] on button "Search" at bounding box center [881, 292] width 79 height 26
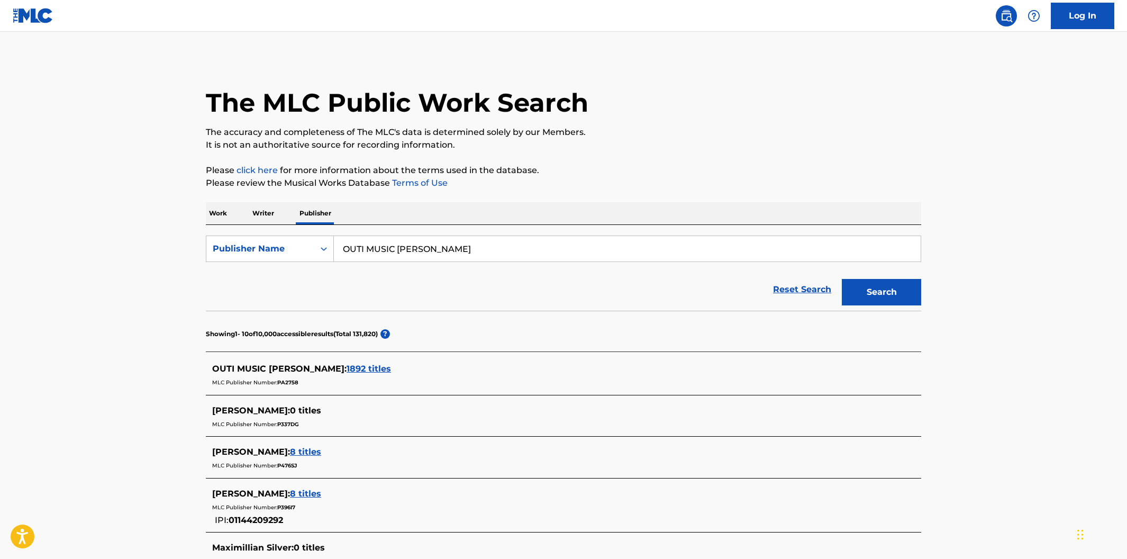
click at [391, 369] on span "1892 titles" at bounding box center [369, 368] width 44 height 10
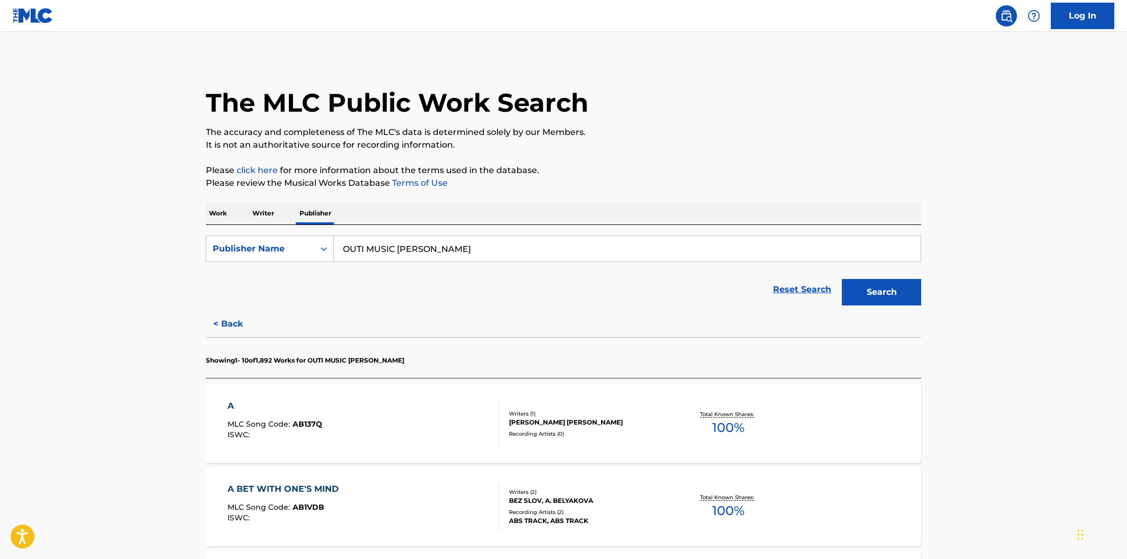
click at [472, 413] on div "A MLC Song Code : AB137Q ISWC :" at bounding box center [363, 423] width 272 height 48
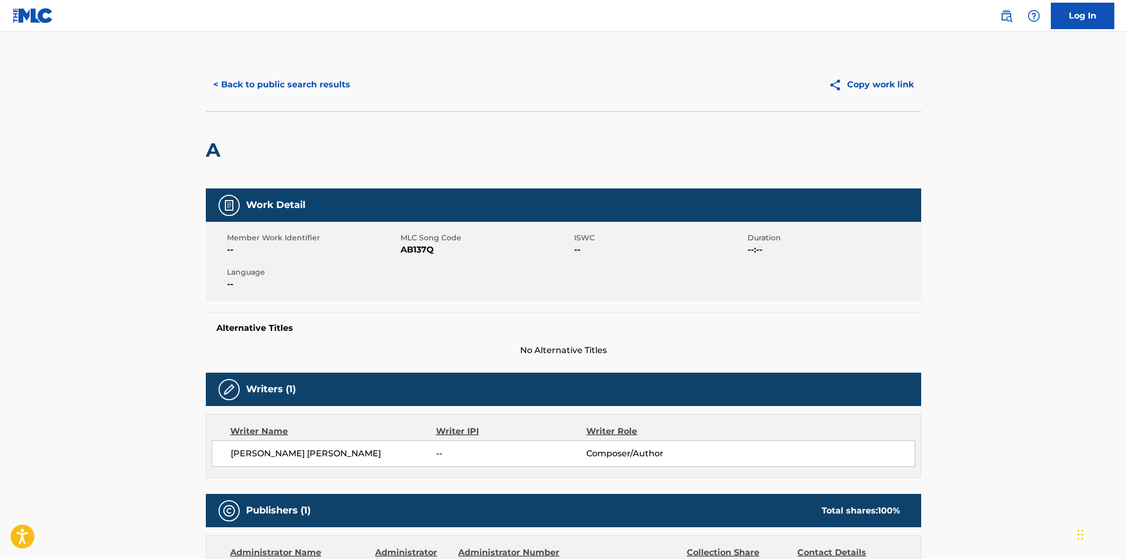
click at [271, 93] on button "< Back to public search results" at bounding box center [282, 84] width 152 height 26
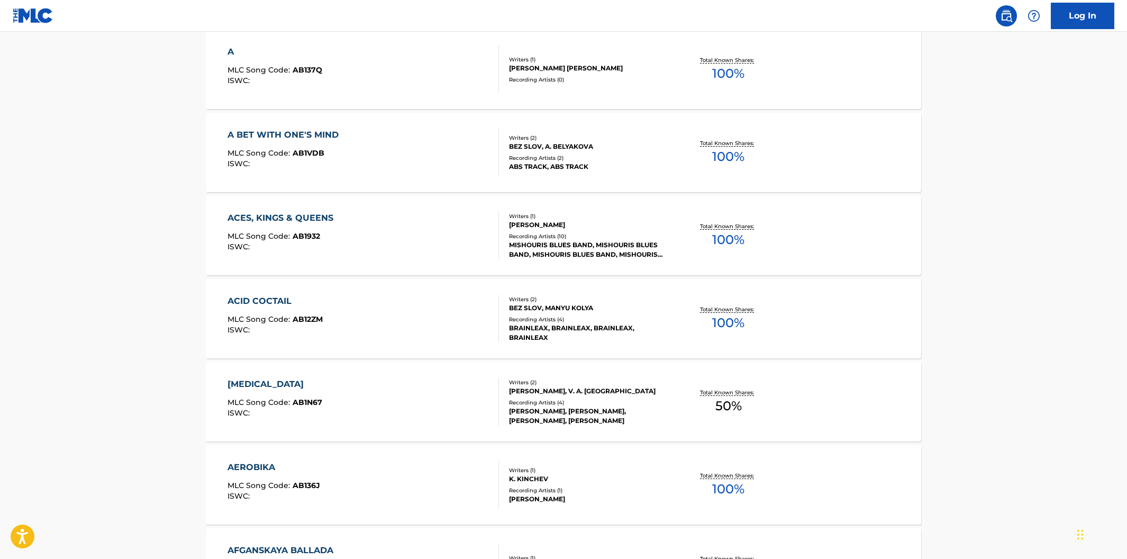
scroll to position [546, 0]
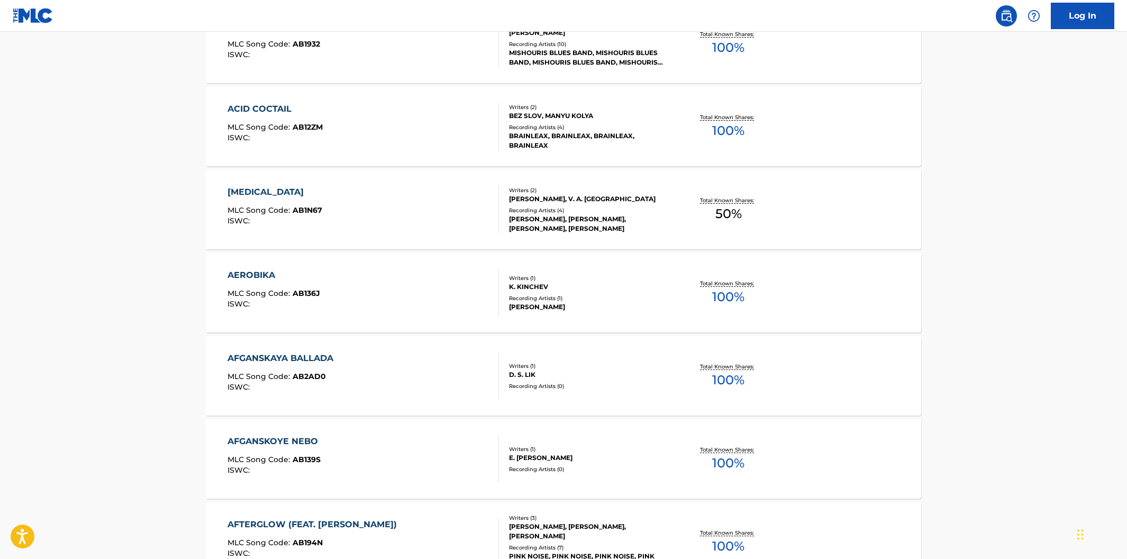
click at [431, 304] on div "AEROBIKA MLC Song Code : AB136J ISWC :" at bounding box center [363, 293] width 272 height 48
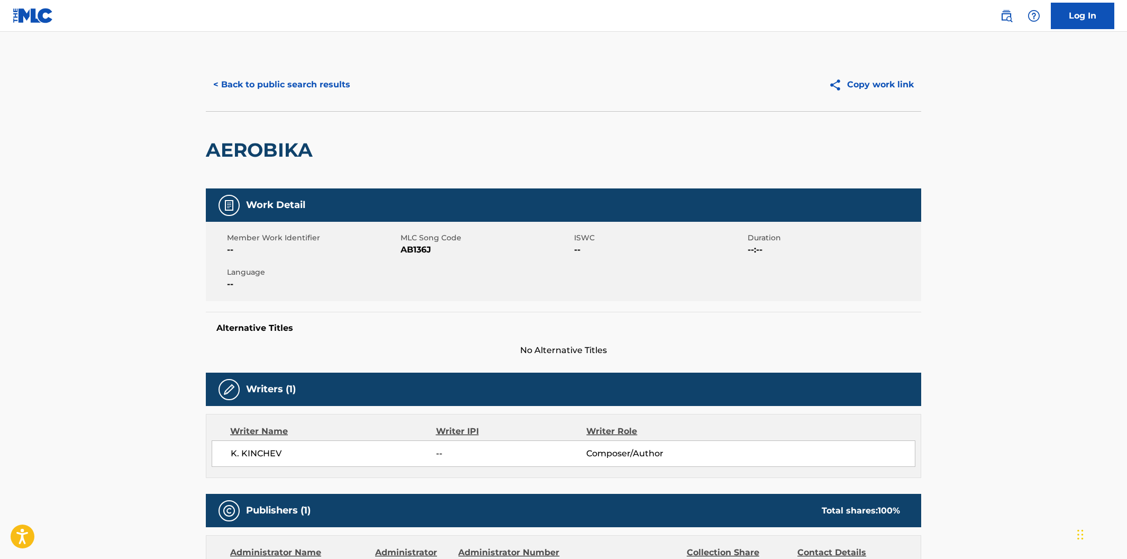
click at [294, 95] on button "< Back to public search results" at bounding box center [282, 84] width 152 height 26
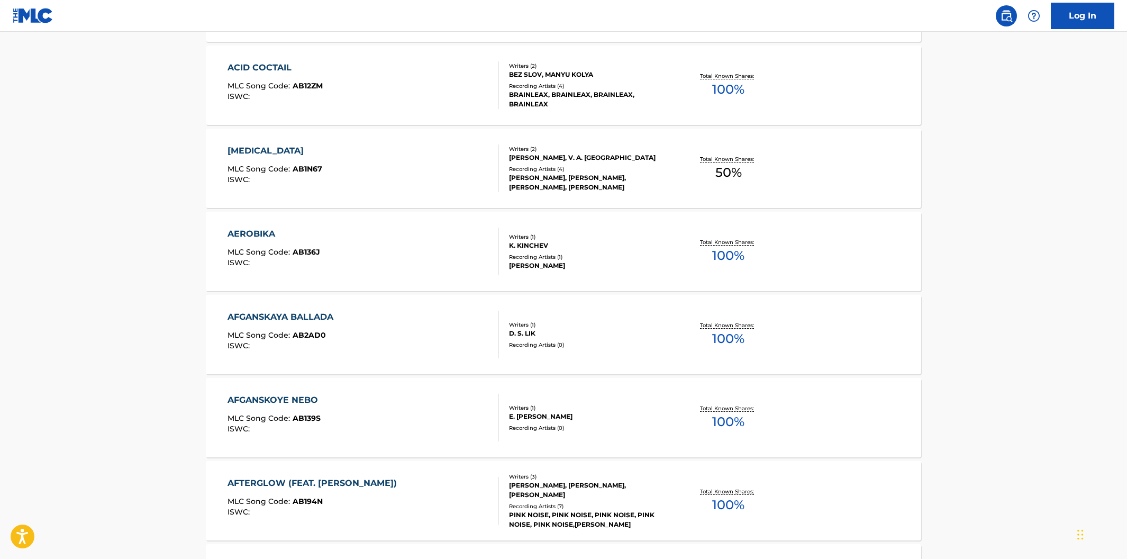
scroll to position [780, 0]
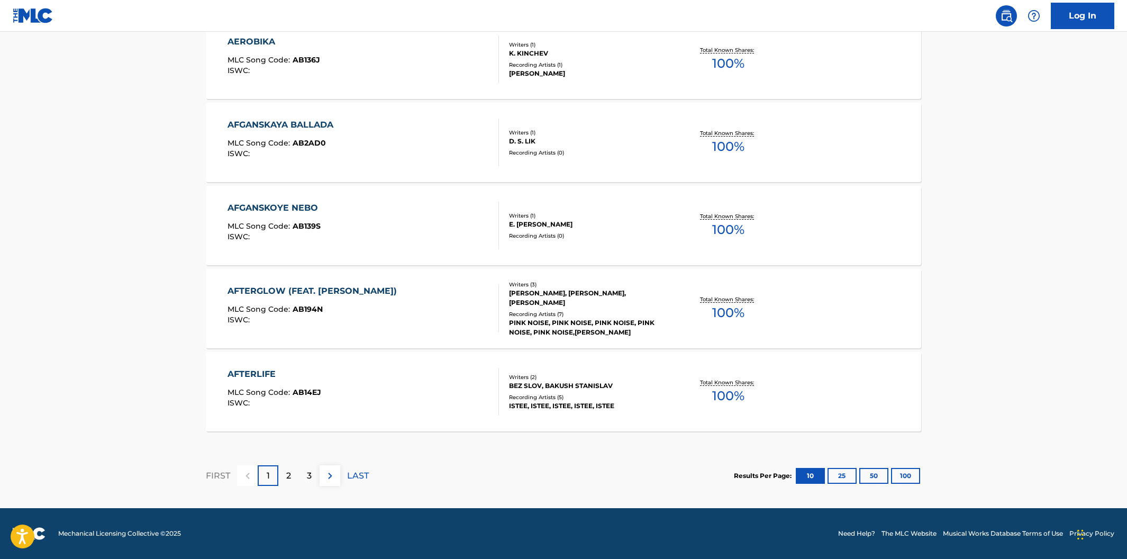
click at [457, 325] on div "AFTERGLOW (FEAT. MARYANN TODD) MLC Song Code : AB194N ISWC :" at bounding box center [363, 309] width 272 height 48
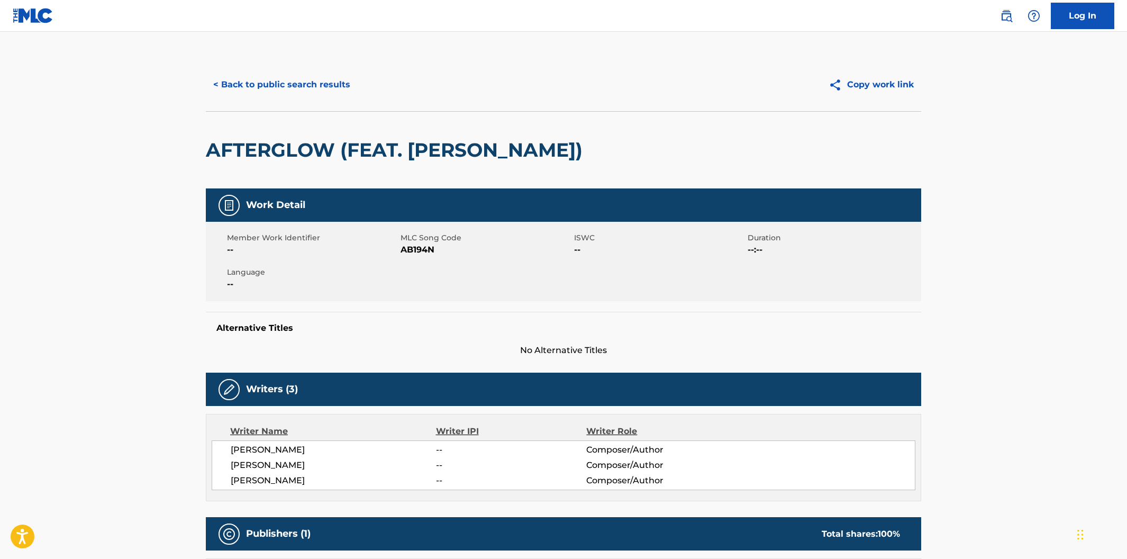
click at [289, 88] on button "< Back to public search results" at bounding box center [282, 84] width 152 height 26
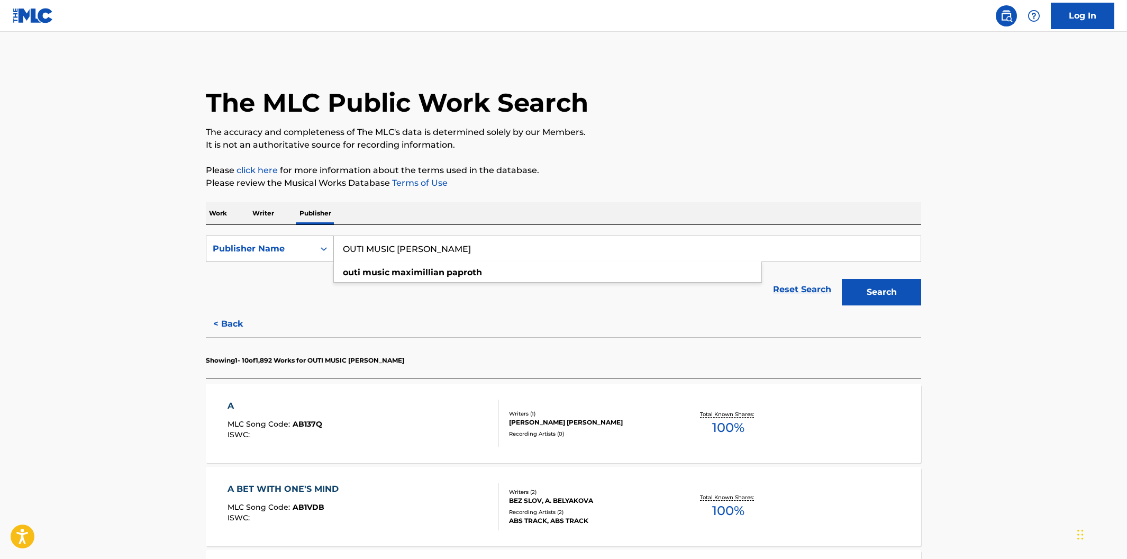
drag, startPoint x: 522, startPoint y: 251, endPoint x: 333, endPoint y: 243, distance: 189.0
click at [333, 243] on div "SearchWithCriteria5520c03d-e431-4e97-a848-92f5a7c0ea1e Publisher Name OUTI MUSI…" at bounding box center [563, 248] width 715 height 26
type input "surive your own mind"
click at [842, 279] on button "Search" at bounding box center [881, 292] width 79 height 26
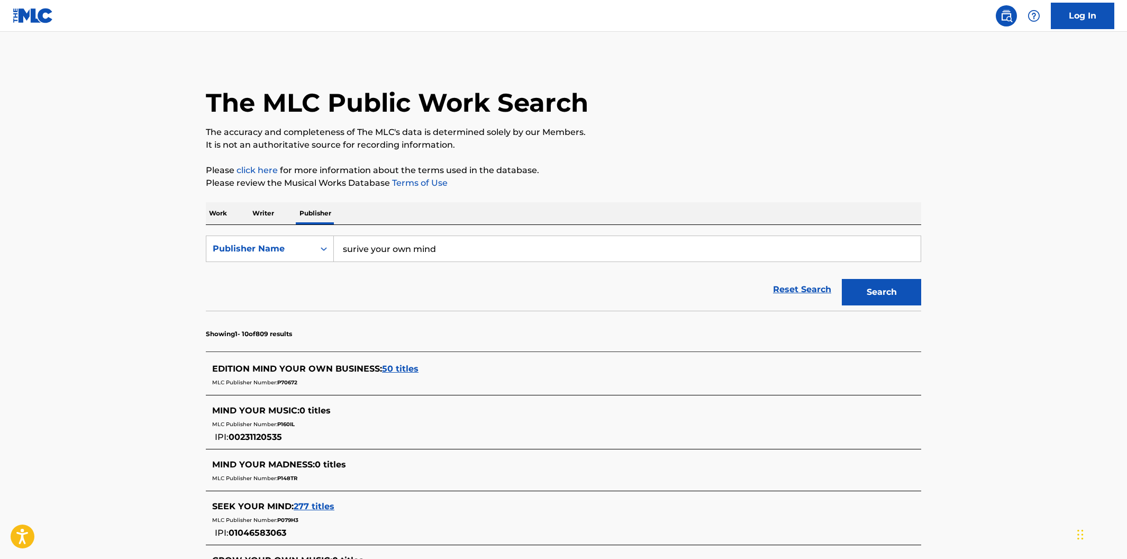
click at [226, 215] on p "Work" at bounding box center [218, 213] width 24 height 22
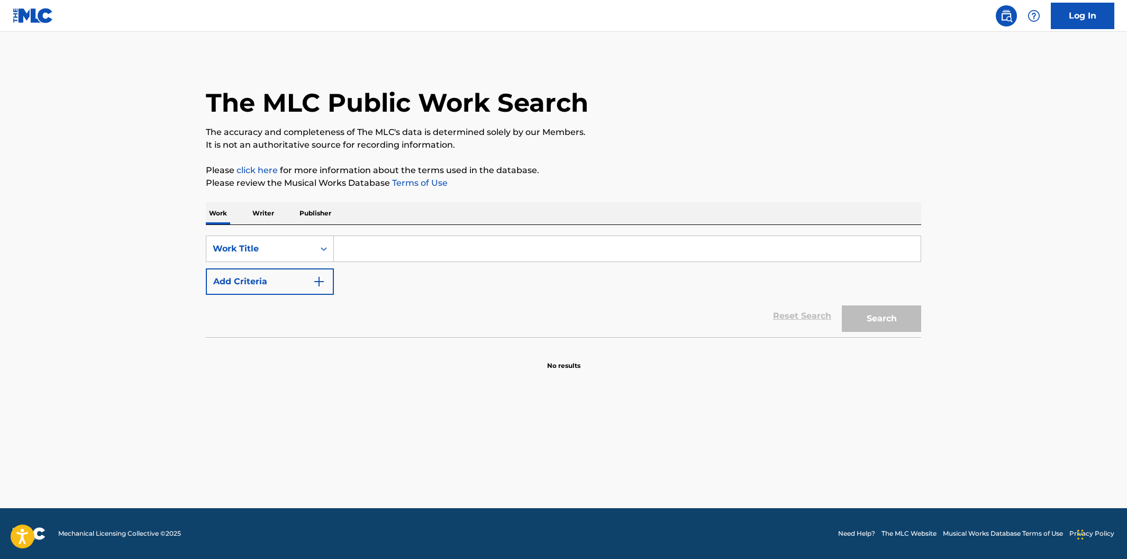
click at [354, 255] on input "Search Form" at bounding box center [627, 248] width 587 height 25
click at [842, 305] on button "Search" at bounding box center [881, 318] width 79 height 26
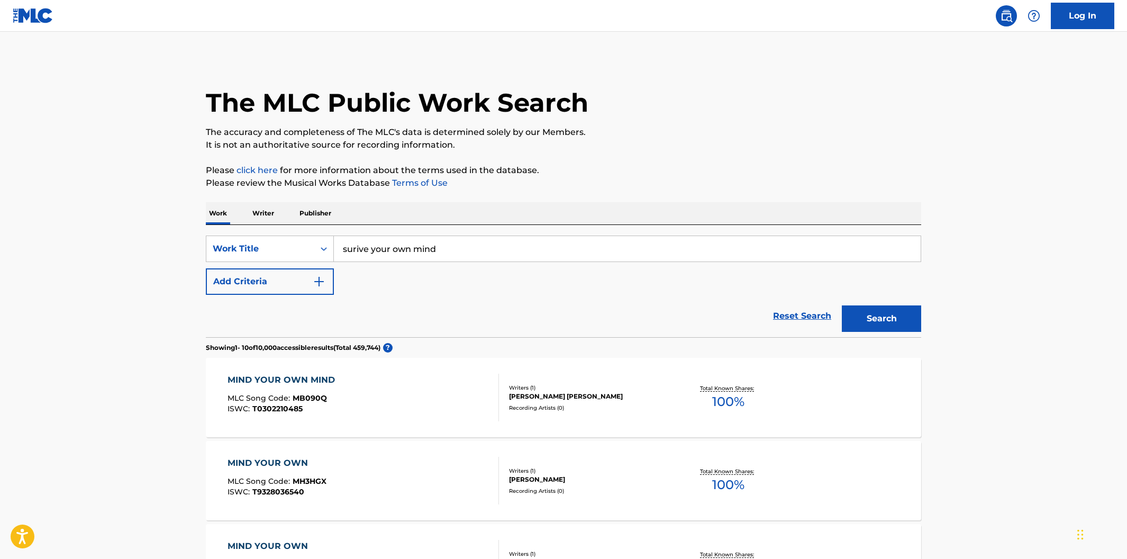
click at [358, 252] on input "surive your own mind" at bounding box center [627, 248] width 587 height 25
type input "survive your own mind"
click at [842, 305] on button "Search" at bounding box center [881, 318] width 79 height 26
click at [389, 375] on div "SURVIVE MY OWN MIND MLC Song Code : SC3HB6 ISWC : T3139153183" at bounding box center [363, 398] width 272 height 48
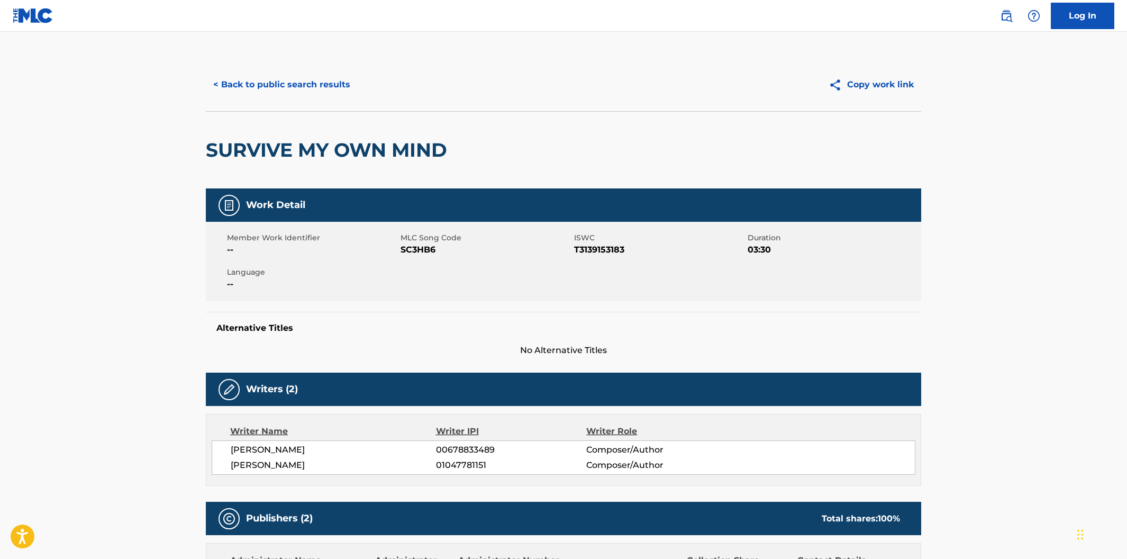
click at [335, 87] on button "< Back to public search results" at bounding box center [282, 84] width 152 height 26
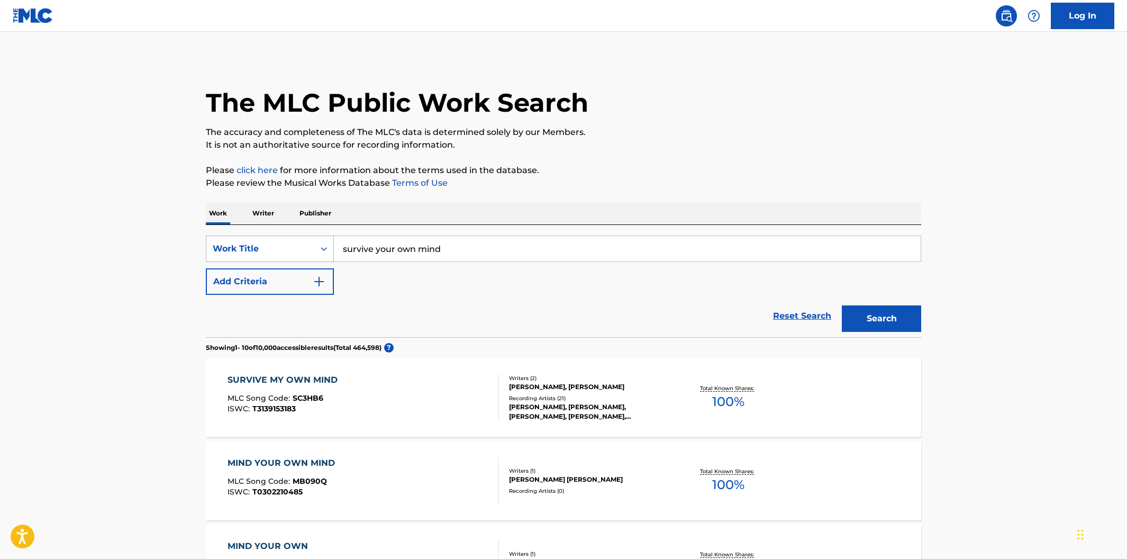
click at [326, 251] on icon "Search Form" at bounding box center [323, 248] width 11 height 11
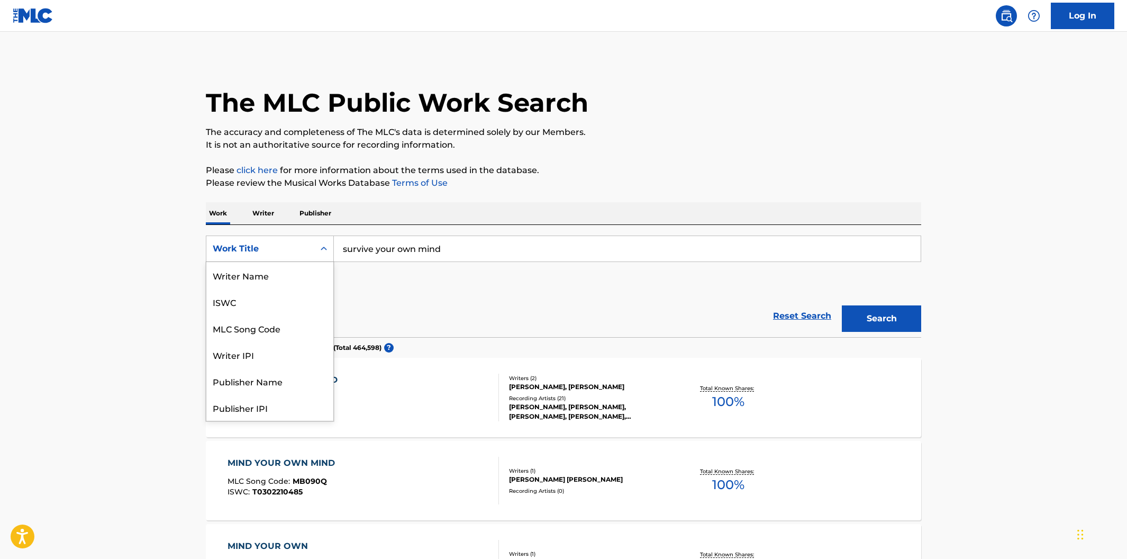
scroll to position [53, 0]
click at [298, 280] on div "MLC Song Code" at bounding box center [269, 275] width 127 height 26
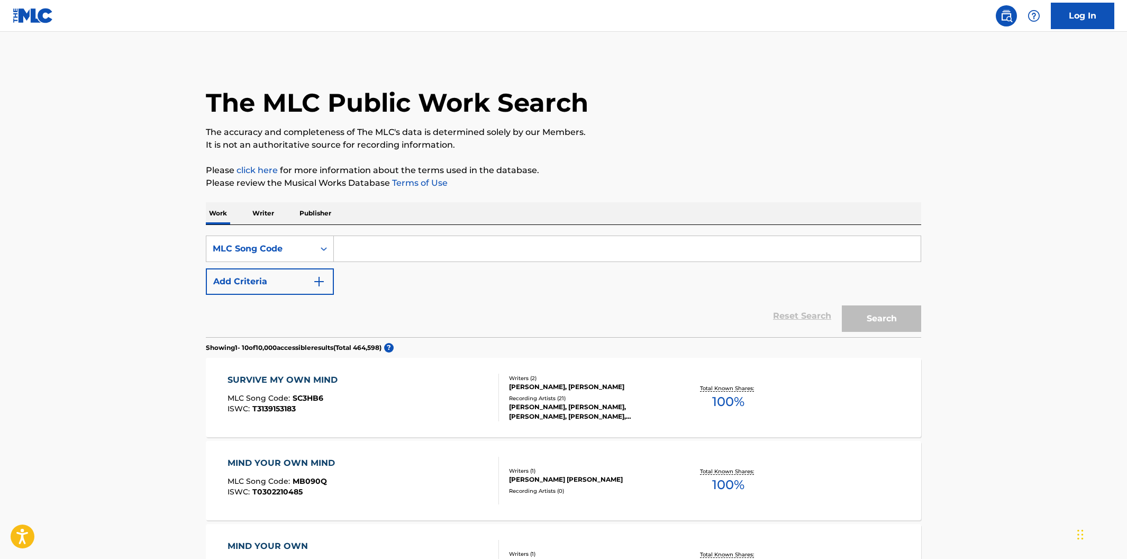
click at [375, 253] on input "Search Form" at bounding box center [627, 248] width 587 height 25
paste input "TC129W"
type input "TC129W"
click at [842, 305] on button "Search" at bounding box center [881, 318] width 79 height 26
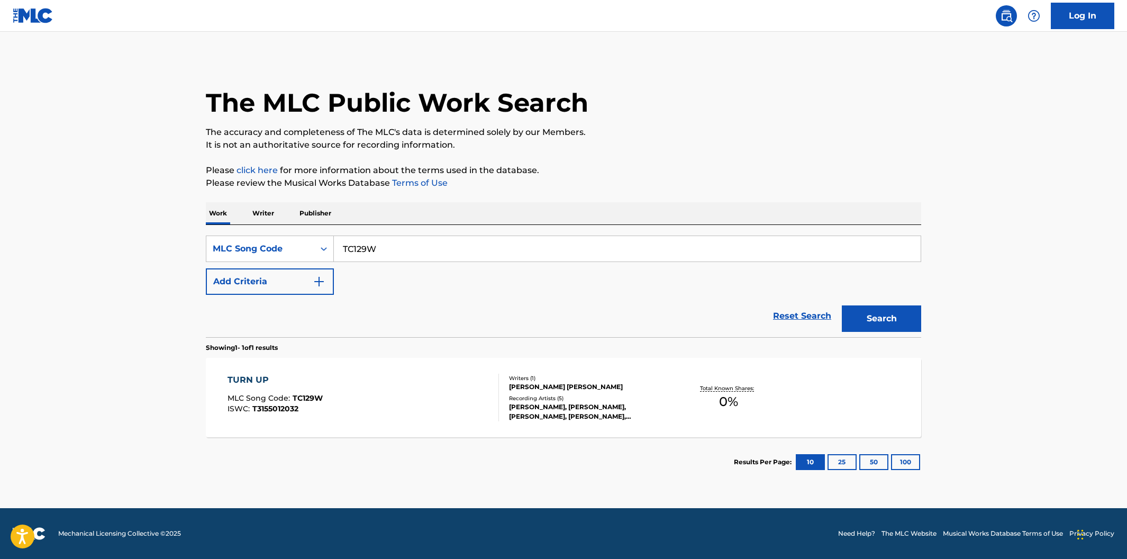
click at [415, 377] on div "TURN UP MLC Song Code : TC129W ISWC : T3155012032" at bounding box center [363, 398] width 272 height 48
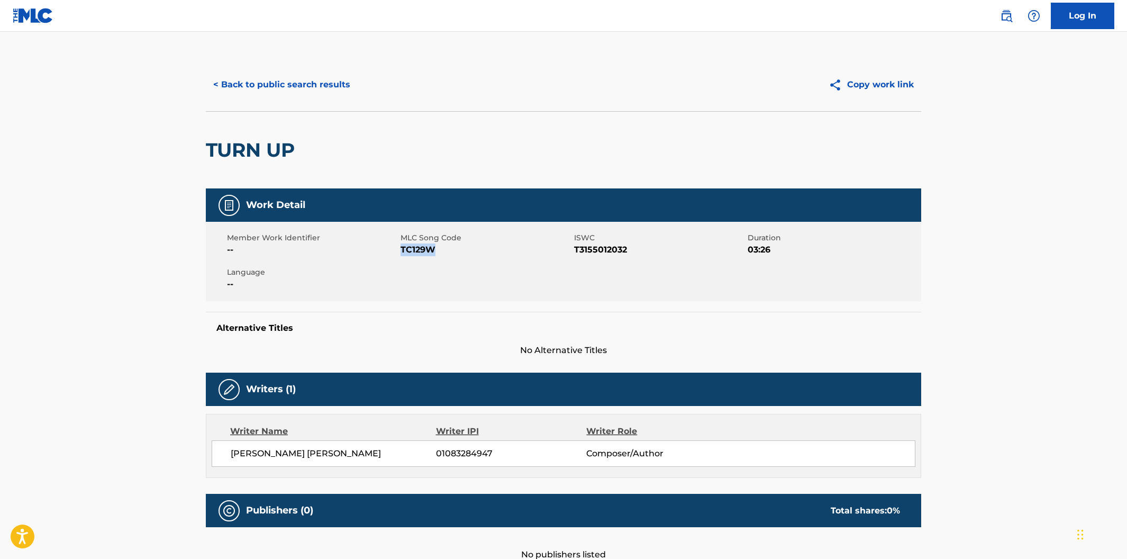
drag, startPoint x: 442, startPoint y: 248, endPoint x: 401, endPoint y: 250, distance: 41.3
click at [401, 250] on span "TC129W" at bounding box center [485, 249] width 171 height 13
copy span "TC129W"
click at [256, 84] on button "< Back to public search results" at bounding box center [282, 84] width 152 height 26
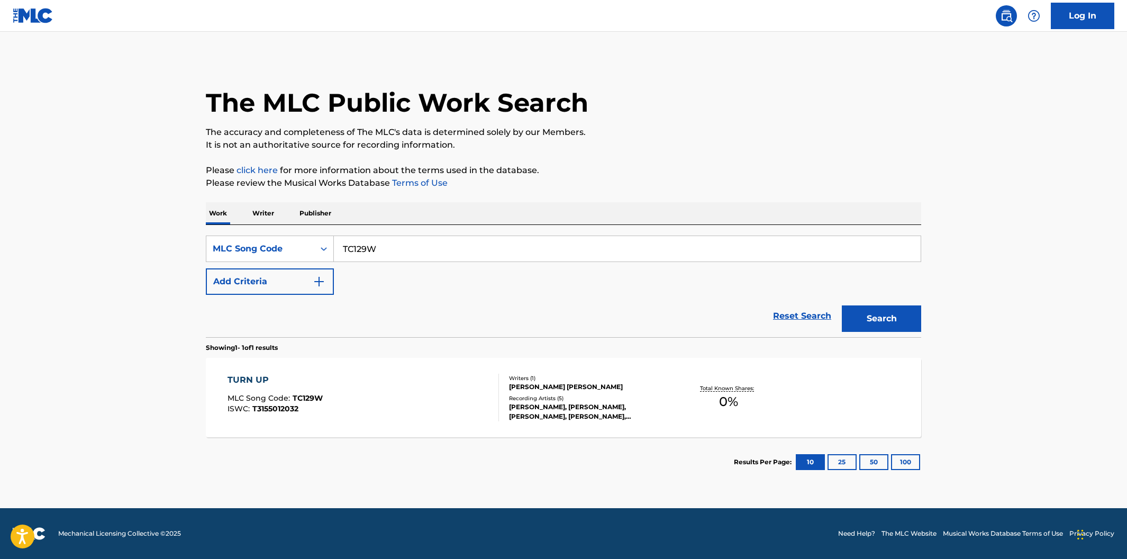
click at [1073, 21] on link "Log In" at bounding box center [1082, 16] width 63 height 26
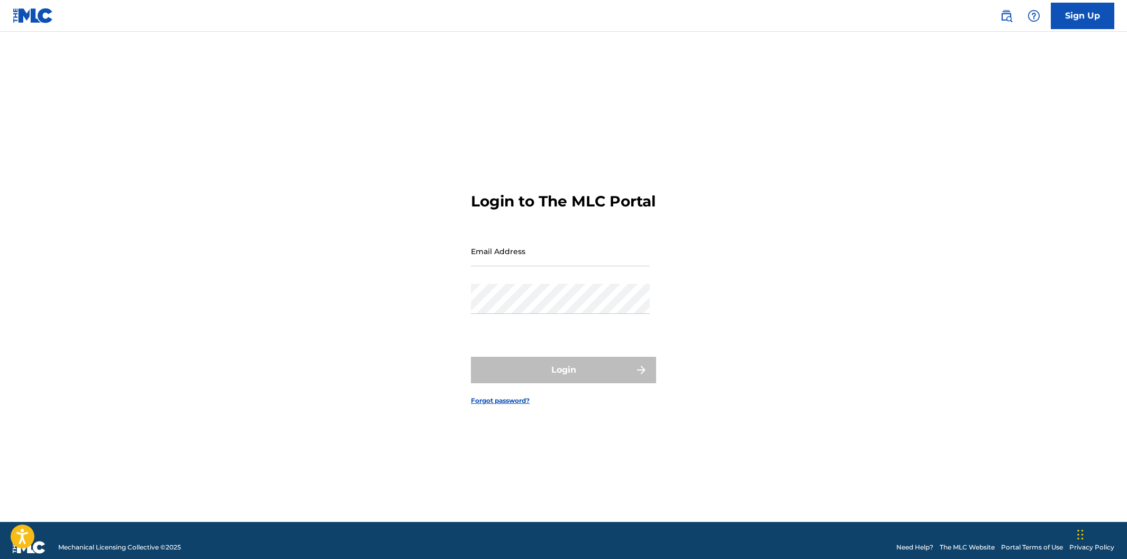
click at [541, 257] on input "Email Address" at bounding box center [560, 251] width 179 height 30
type input "b"
type input "[EMAIL_ADDRESS][DOMAIN_NAME]"
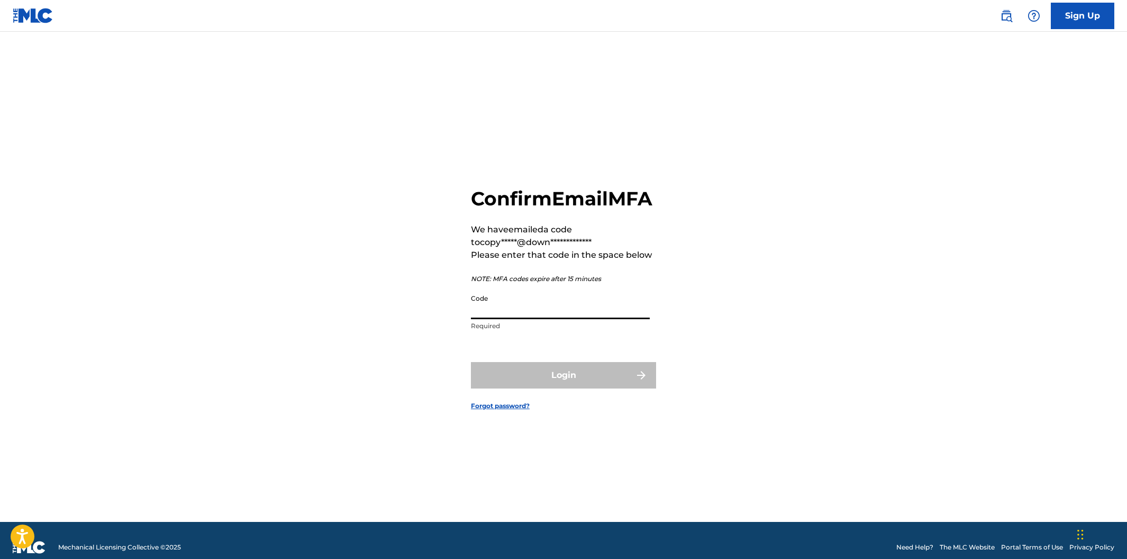
click at [532, 319] on input "Code" at bounding box center [560, 304] width 179 height 30
paste input "162354"
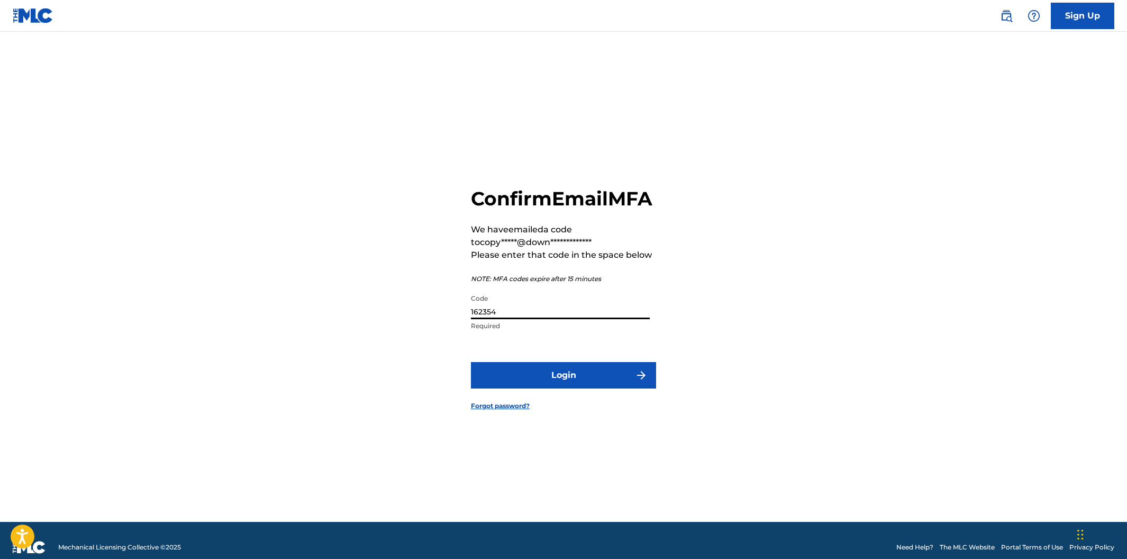
type input "162354"
click at [376, 311] on div "**********" at bounding box center [563, 289] width 741 height 463
click at [552, 388] on button "Login" at bounding box center [563, 375] width 185 height 26
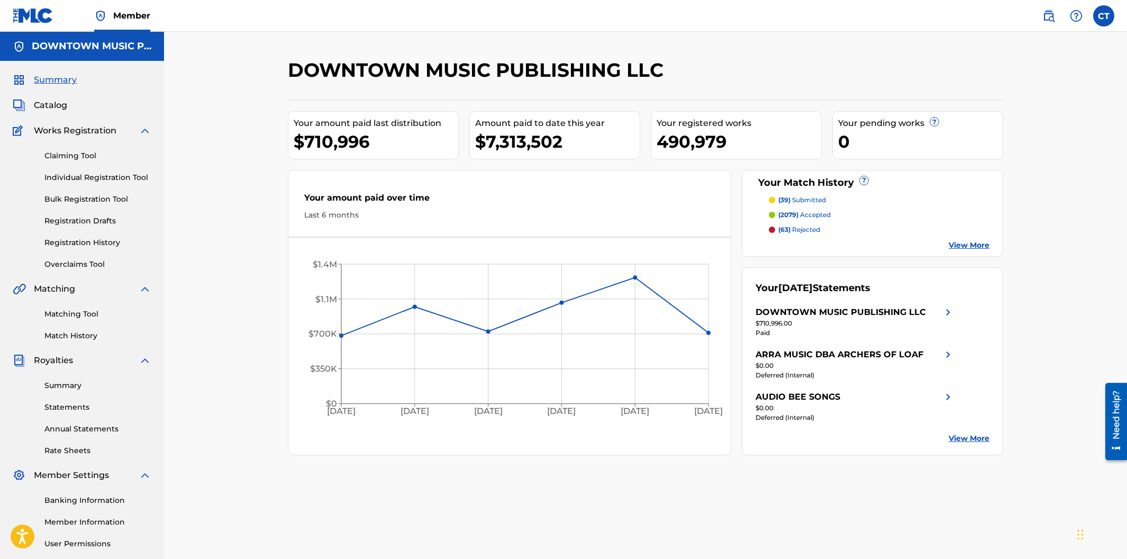
click at [76, 240] on link "Registration History" at bounding box center [97, 242] width 107 height 11
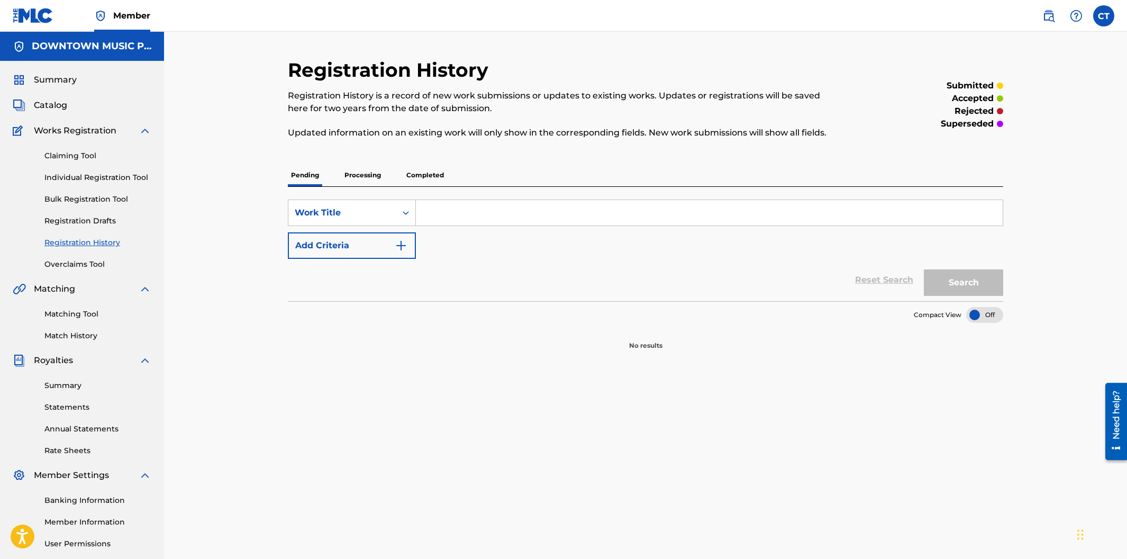
click at [420, 179] on p "Completed" at bounding box center [425, 175] width 44 height 22
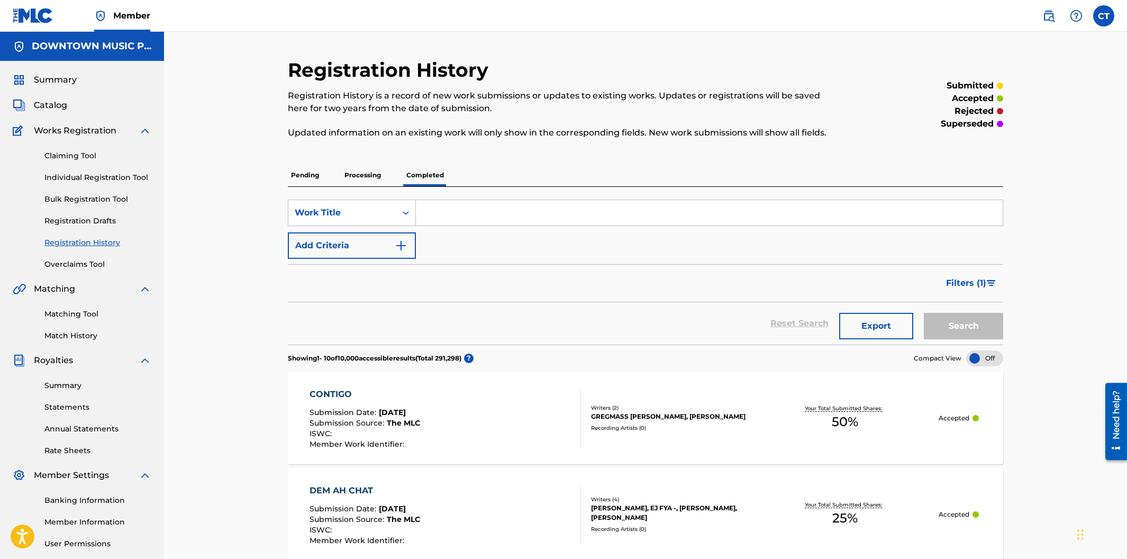
click at [433, 216] on input "Search Form" at bounding box center [709, 212] width 587 height 25
click at [403, 211] on icon "Search Form" at bounding box center [405, 212] width 11 height 11
click at [438, 214] on input "Search Form" at bounding box center [709, 212] width 587 height 25
type input "turn it up"
click at [924, 313] on button "Search" at bounding box center [963, 326] width 79 height 26
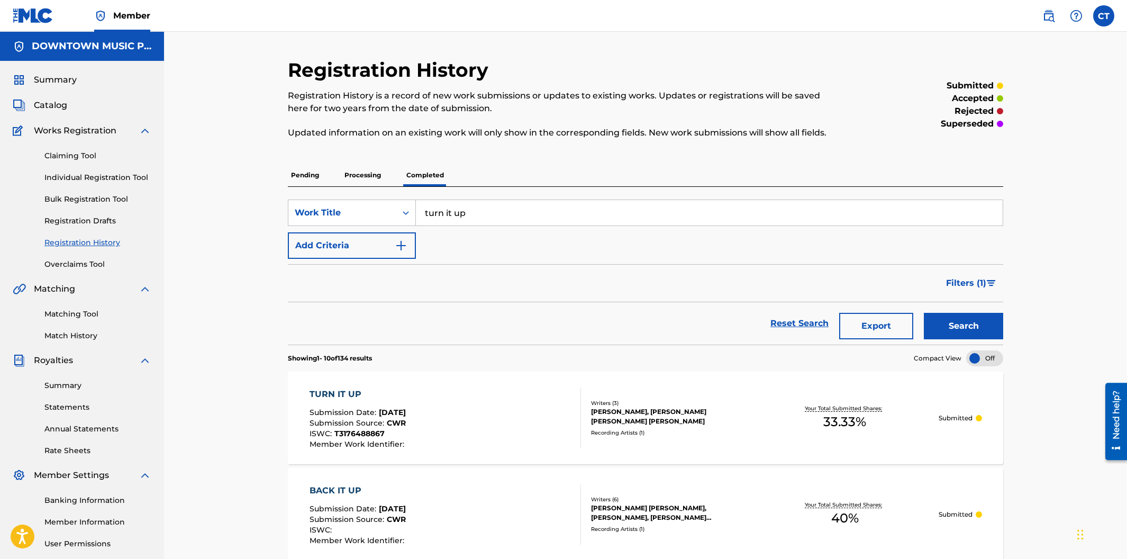
click at [374, 174] on p "Processing" at bounding box center [362, 175] width 43 height 22
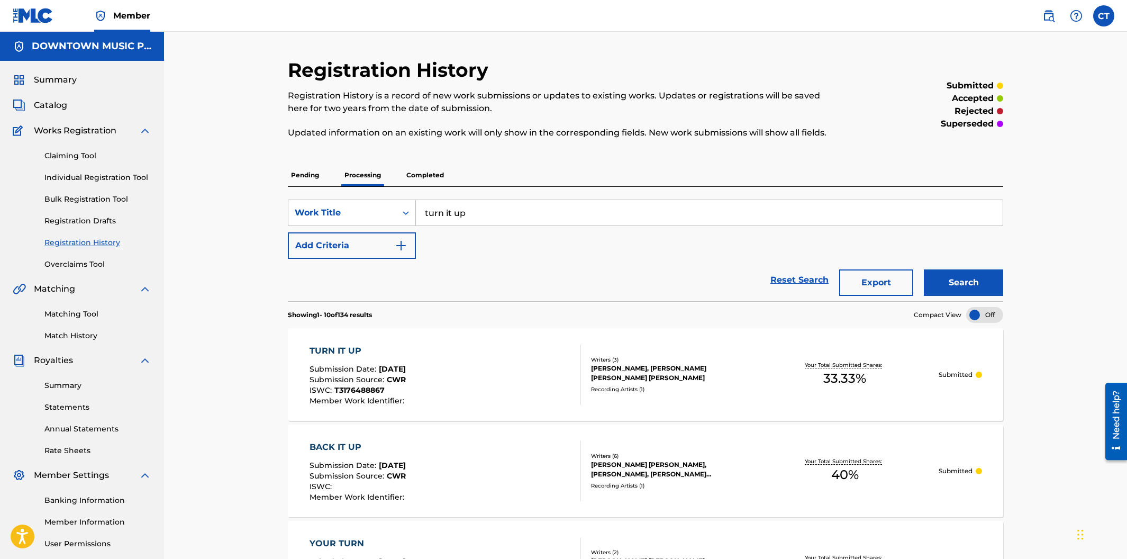
click at [510, 366] on div "TURN IT UP Submission Date : Jun 16, 2025 Submission Source : CWR ISWC : T31764…" at bounding box center [445, 374] width 272 height 60
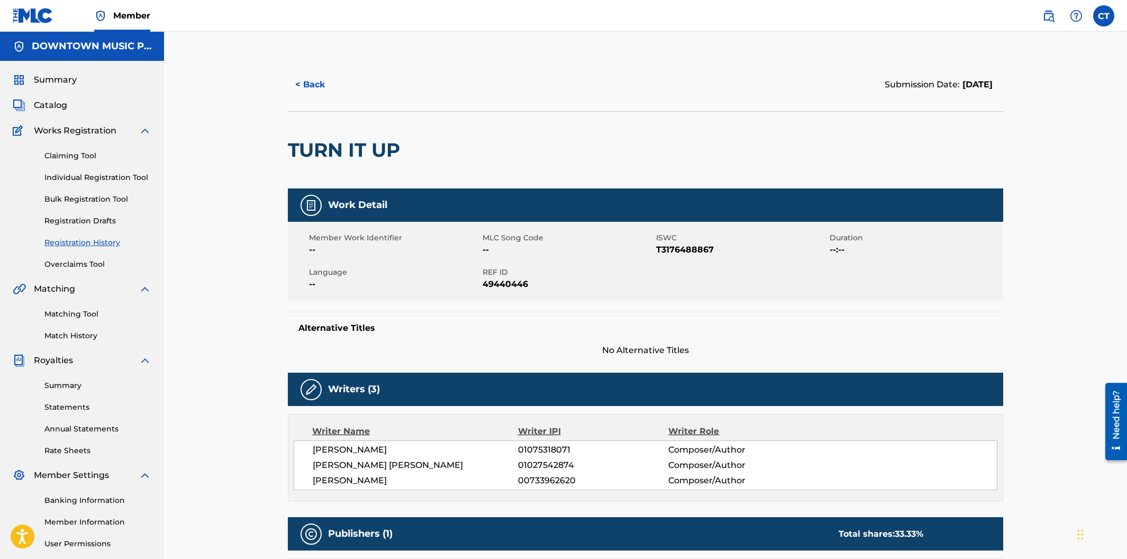
click at [308, 84] on button "< Back" at bounding box center [319, 84] width 63 height 26
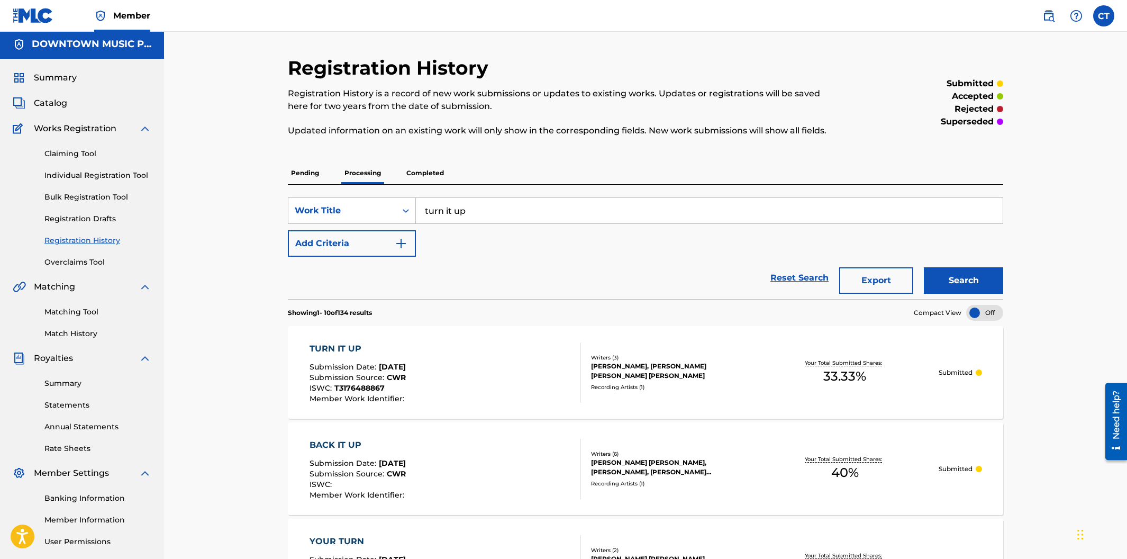
scroll to position [3, 0]
click at [310, 172] on p "Pending" at bounding box center [305, 172] width 34 height 22
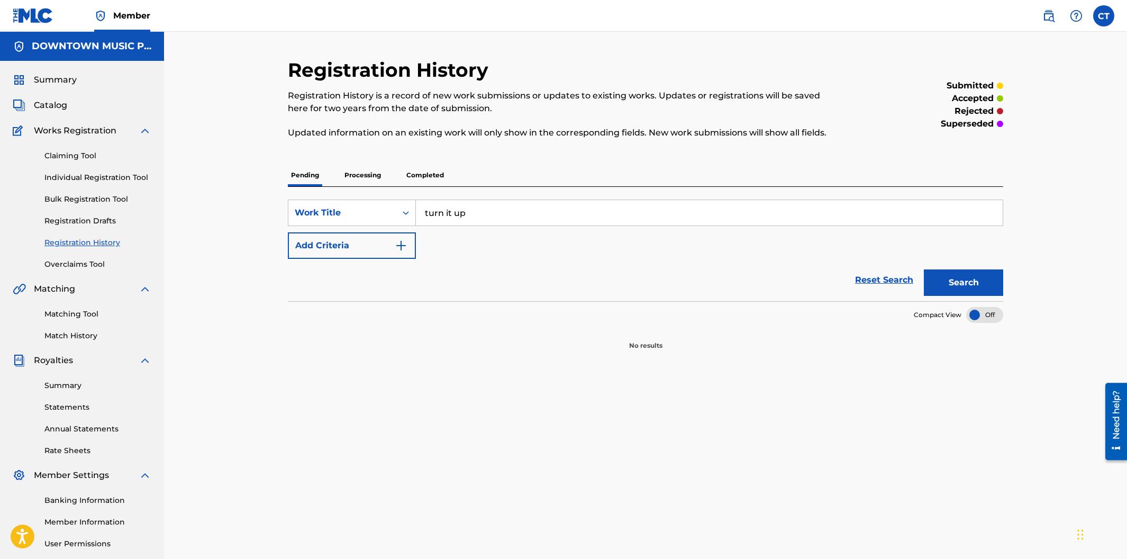
click at [946, 289] on button "Search" at bounding box center [963, 282] width 79 height 26
click at [82, 108] on div "Catalog" at bounding box center [82, 105] width 139 height 13
click at [80, 107] on div "Catalog" at bounding box center [82, 105] width 139 height 13
click at [62, 156] on link "Claiming Tool" at bounding box center [97, 155] width 107 height 11
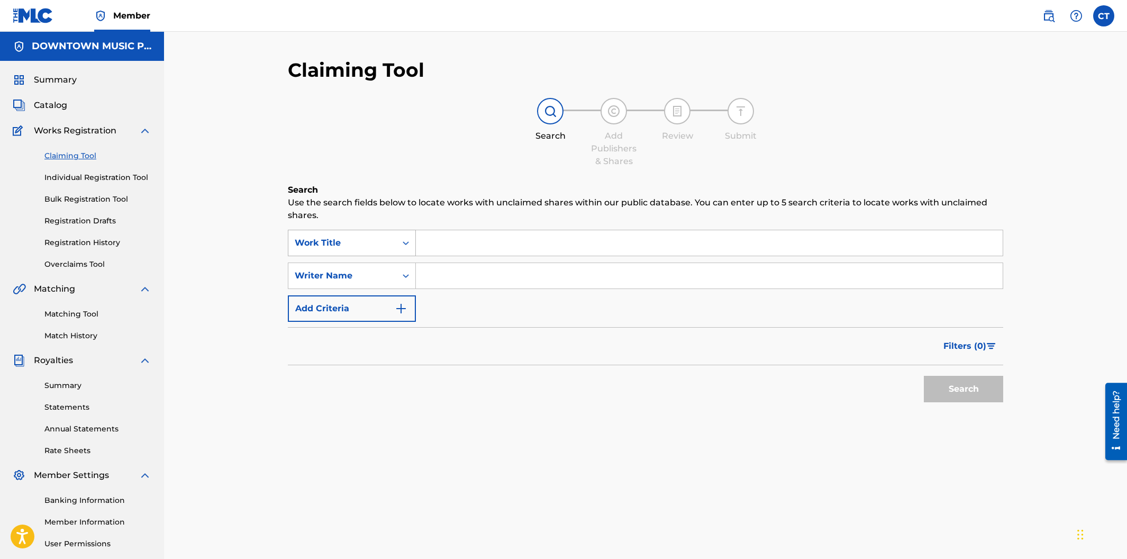
click at [378, 244] on div "Work Title" at bounding box center [342, 242] width 95 height 13
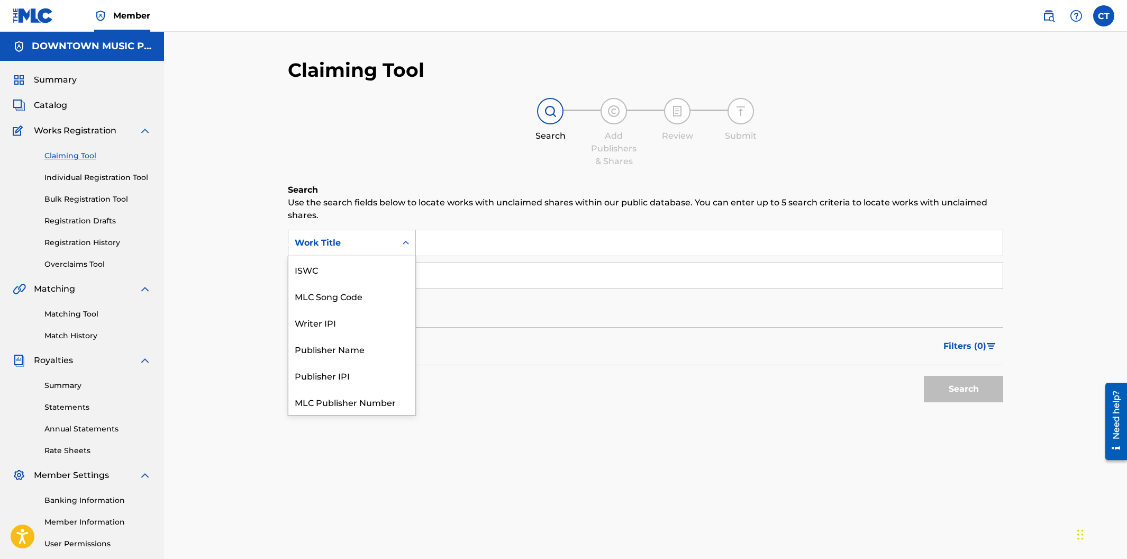
scroll to position [26, 0]
click at [366, 271] on div "MLC Song Code" at bounding box center [351, 270] width 127 height 26
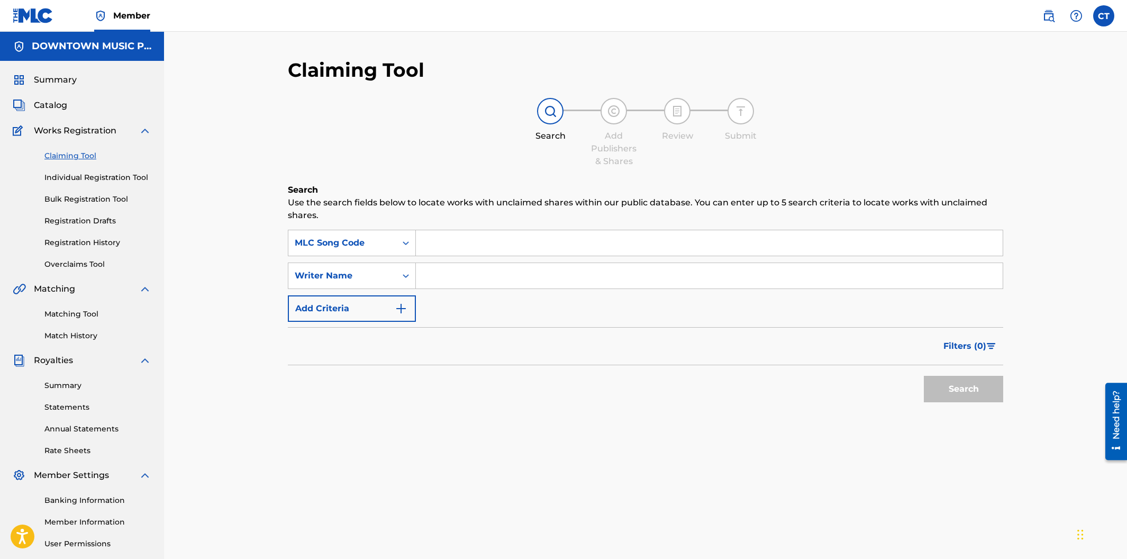
click at [439, 239] on input "Search Form" at bounding box center [709, 242] width 587 height 25
paste input "TC129W"
type input "TC129W"
click at [926, 387] on button "Search" at bounding box center [963, 389] width 79 height 26
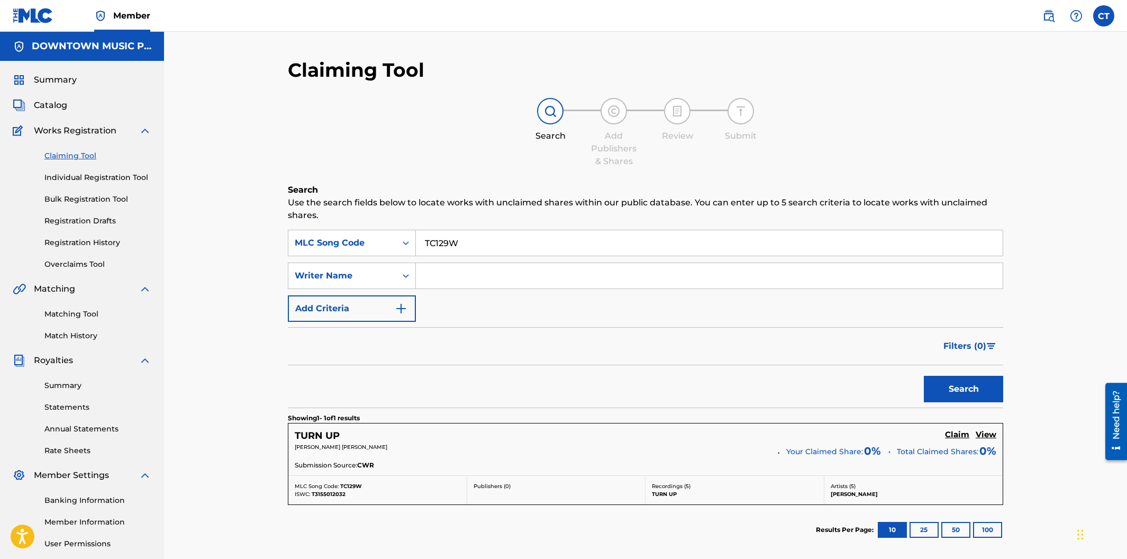
click at [981, 435] on h5 "View" at bounding box center [986, 435] width 21 height 10
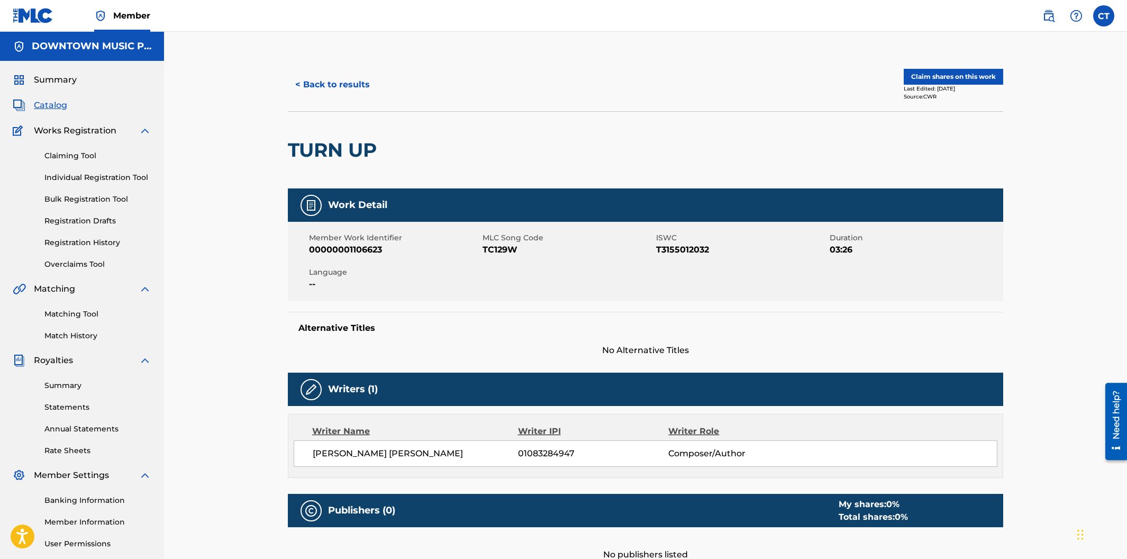
click at [333, 88] on button "< Back to results" at bounding box center [332, 84] width 89 height 26
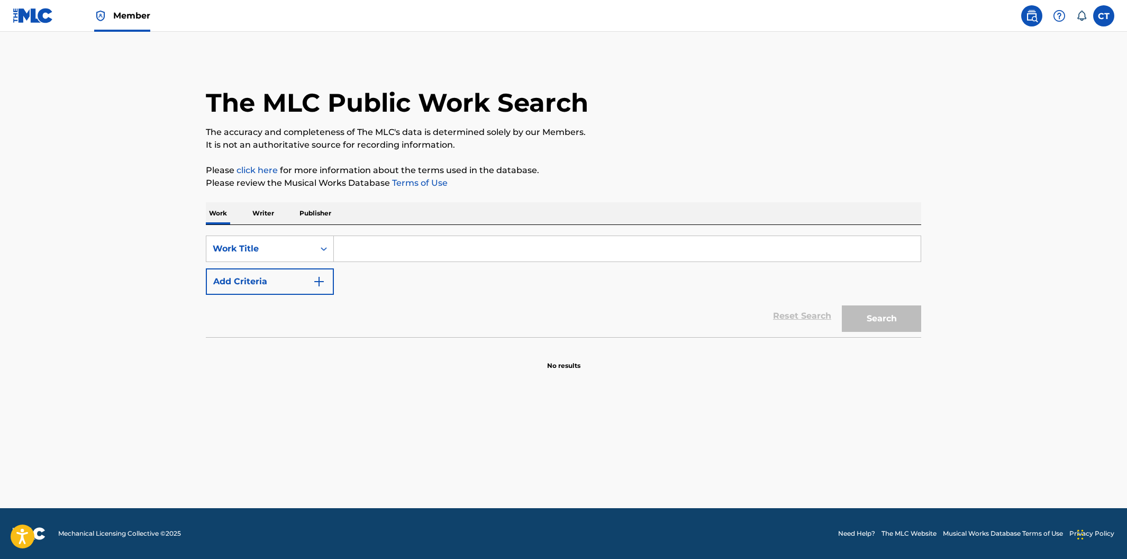
click at [378, 250] on input "Search Form" at bounding box center [627, 248] width 587 height 25
click at [329, 250] on div "Search Form" at bounding box center [323, 248] width 19 height 19
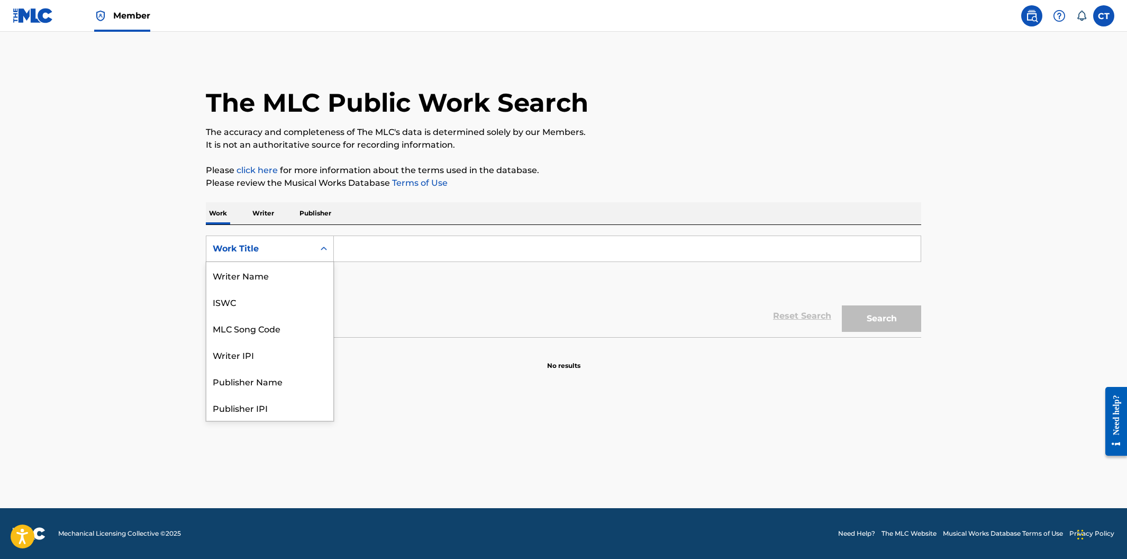
scroll to position [53, 0]
click at [308, 268] on div "MLC Song Code" at bounding box center [269, 275] width 127 height 26
click at [351, 249] on input "Search Form" at bounding box center [627, 248] width 587 height 25
paste input "DB7CKM"
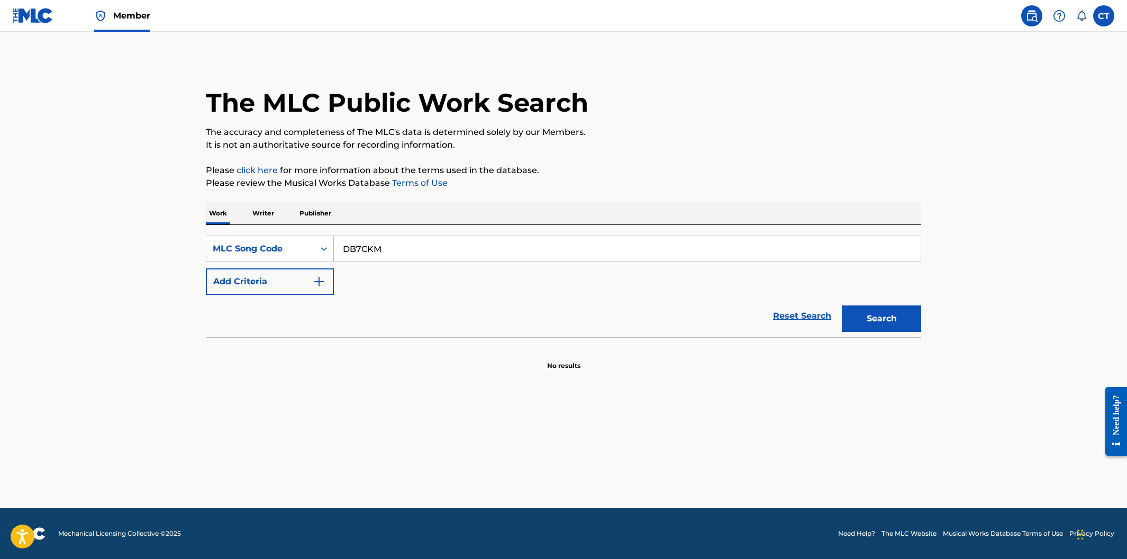
type input "DB7CKM"
click at [842, 305] on button "Search" at bounding box center [881, 318] width 79 height 26
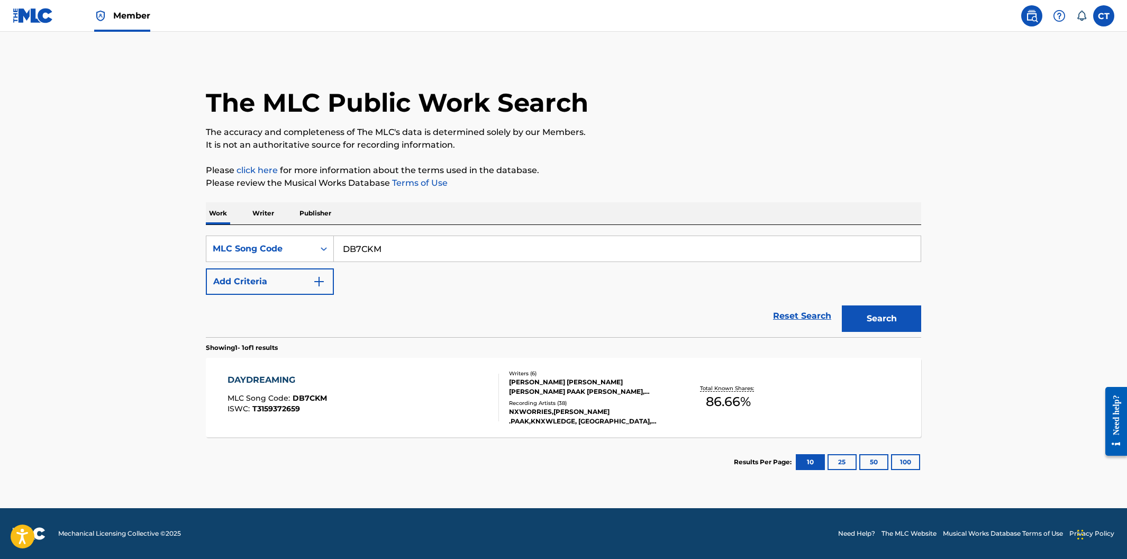
click at [394, 388] on div "DAYDREAMING MLC Song Code : DB7CKM ISWC : T3159372659" at bounding box center [363, 398] width 272 height 48
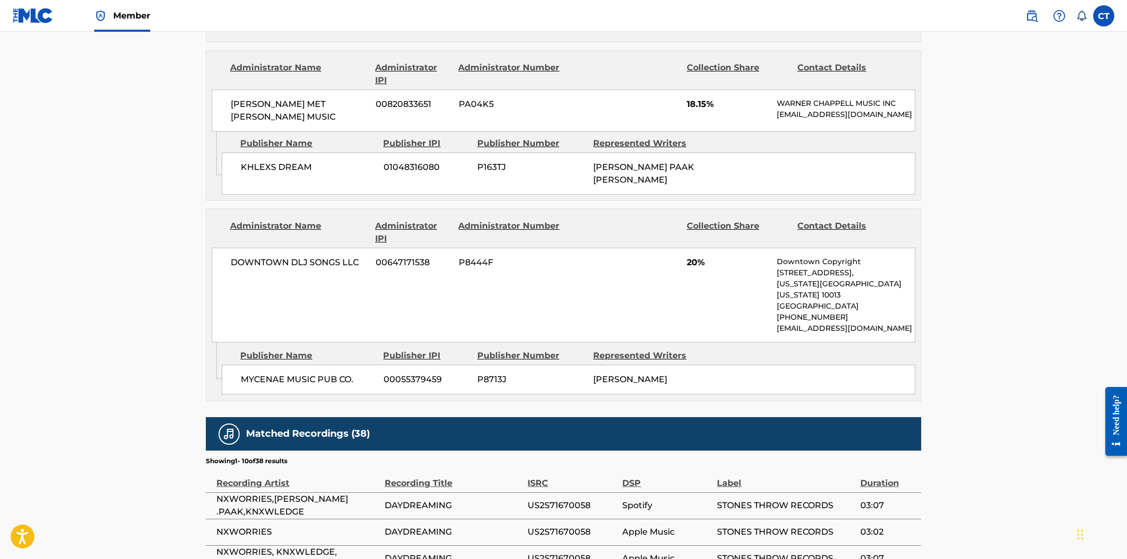
scroll to position [1234, 0]
